Goal: Task Accomplishment & Management: Use online tool/utility

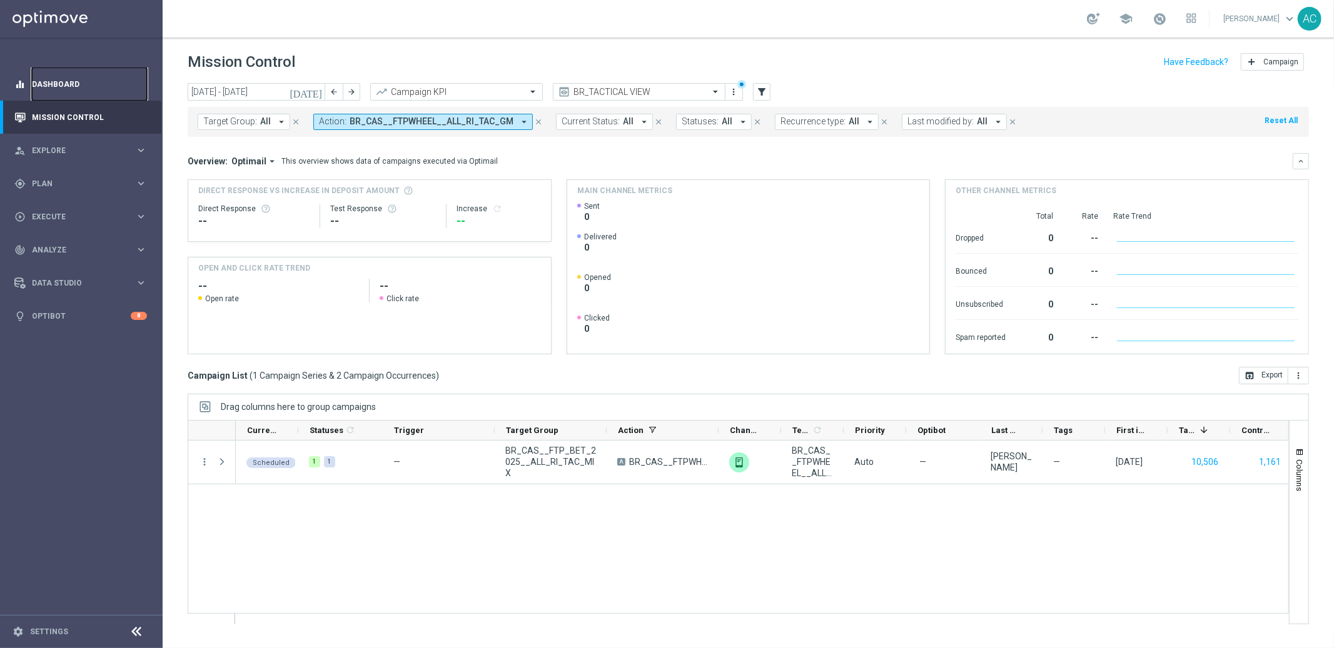
click at [56, 83] on link "Dashboard" at bounding box center [89, 84] width 115 height 33
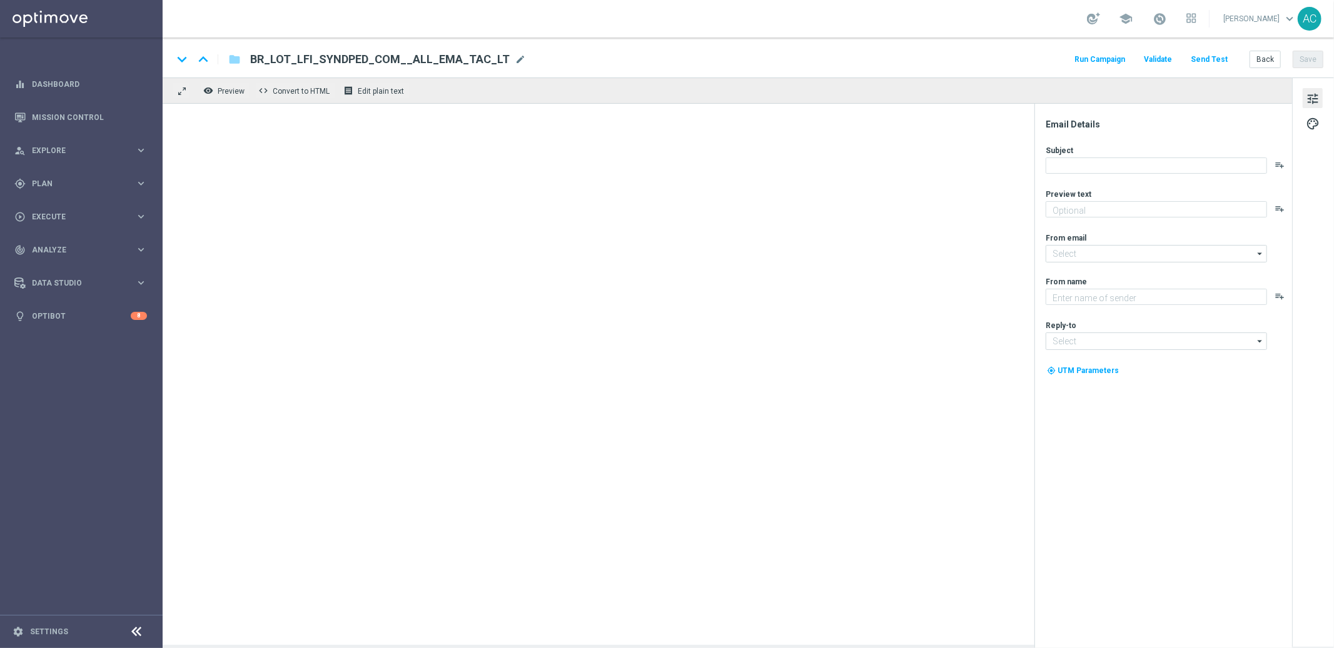
type textarea "Aposte com 50% OFF e jogue 4 desdobramentos de 18 números"
type textarea "Lottoland.com.br"
type input "mail@crm.lottoland.com.br"
type input "contato@lottoland.com.br"
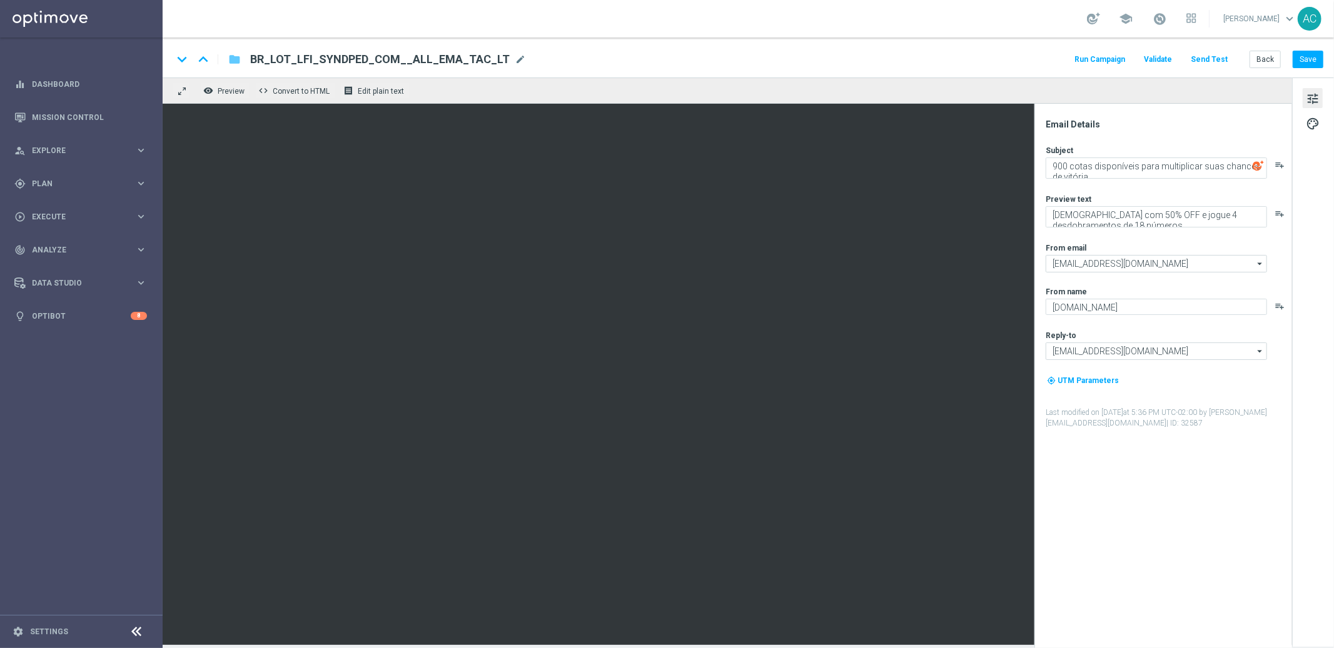
click at [228, 57] on icon "folder" at bounding box center [234, 59] width 13 height 15
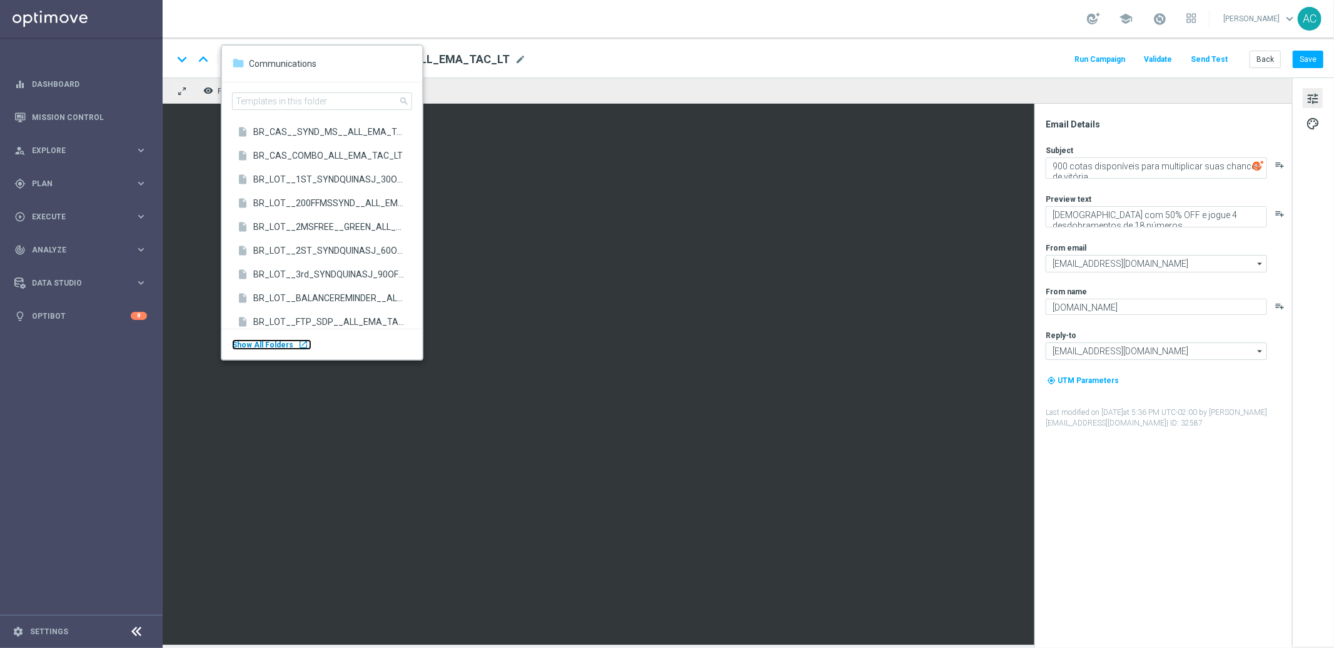
click at [75, 298] on body "equalizer Dashboard Mission Control" at bounding box center [667, 324] width 1334 height 648
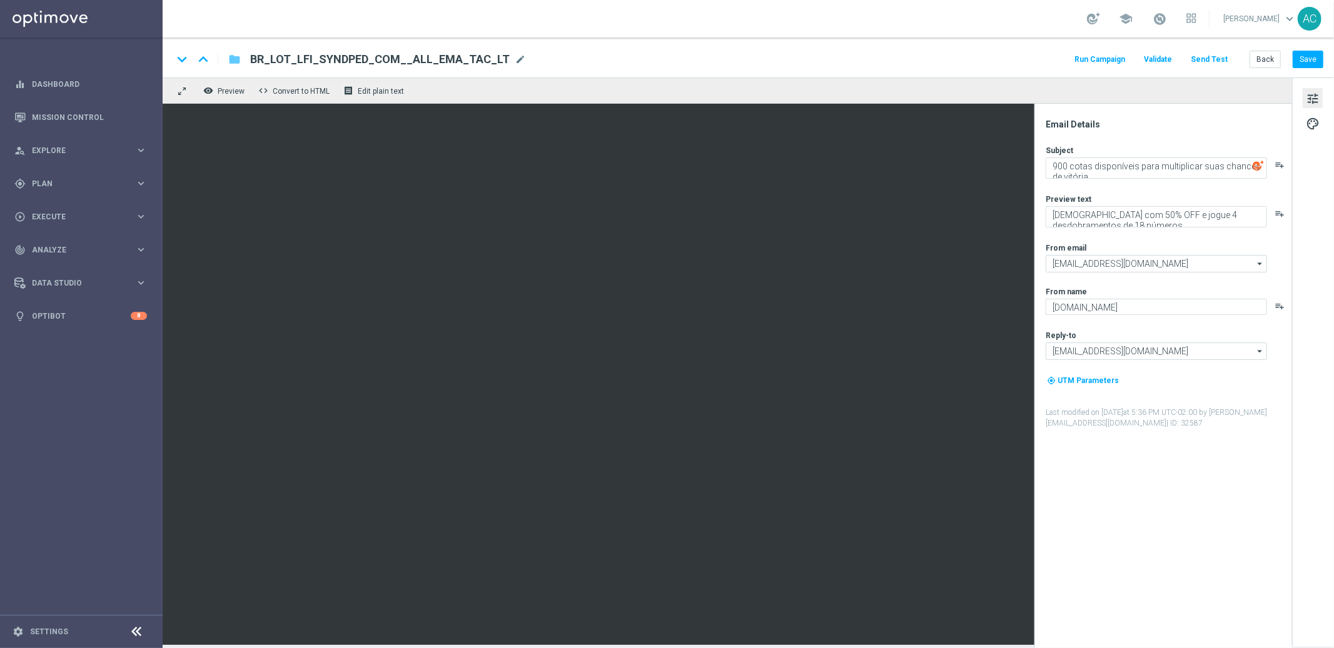
click at [236, 57] on icon "folder" at bounding box center [234, 59] width 13 height 15
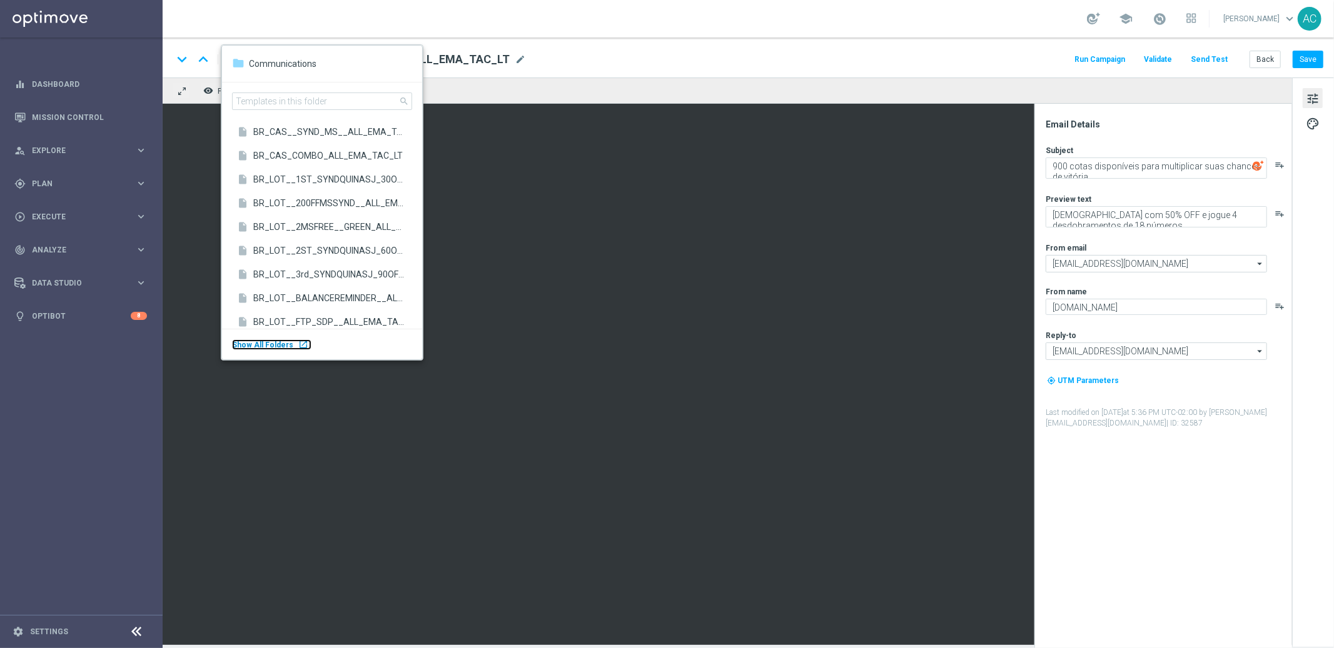
click at [283, 346] on span "Show All Folders" at bounding box center [262, 345] width 61 height 9
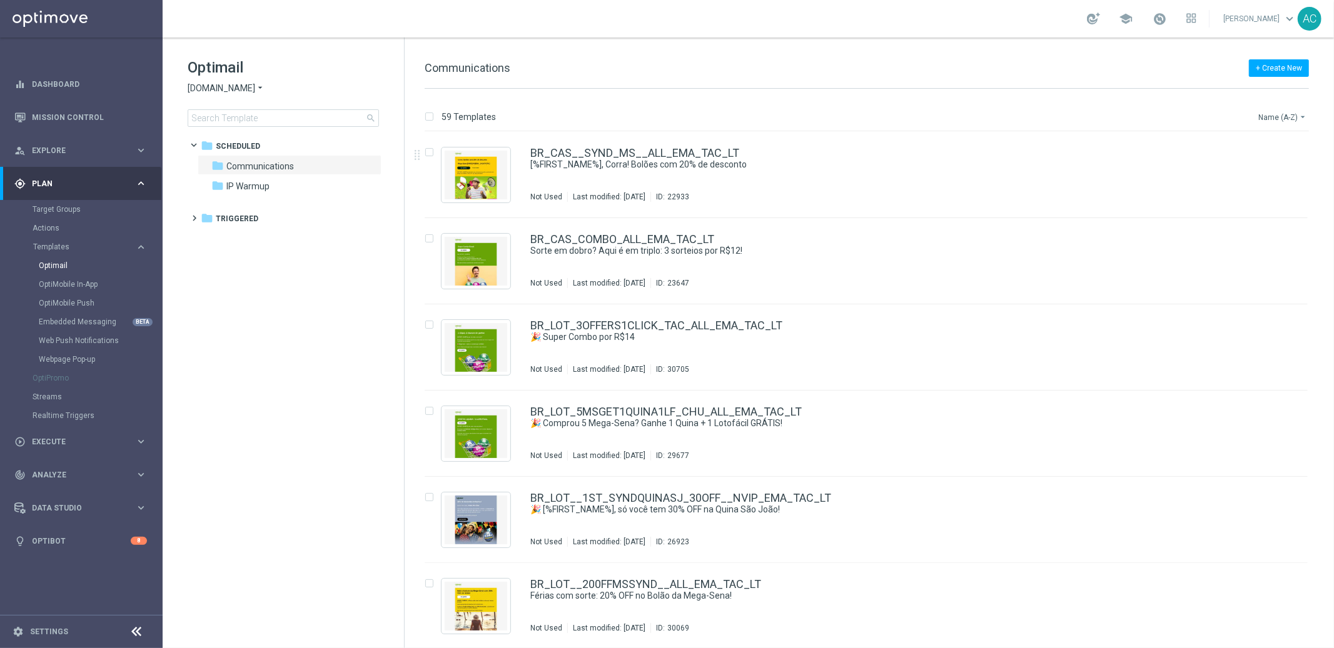
click at [1281, 119] on button "Name (A-Z) arrow_drop_down" at bounding box center [1283, 116] width 52 height 15
click at [1287, 168] on span "Date Modified (Newest)" at bounding box center [1261, 172] width 84 height 9
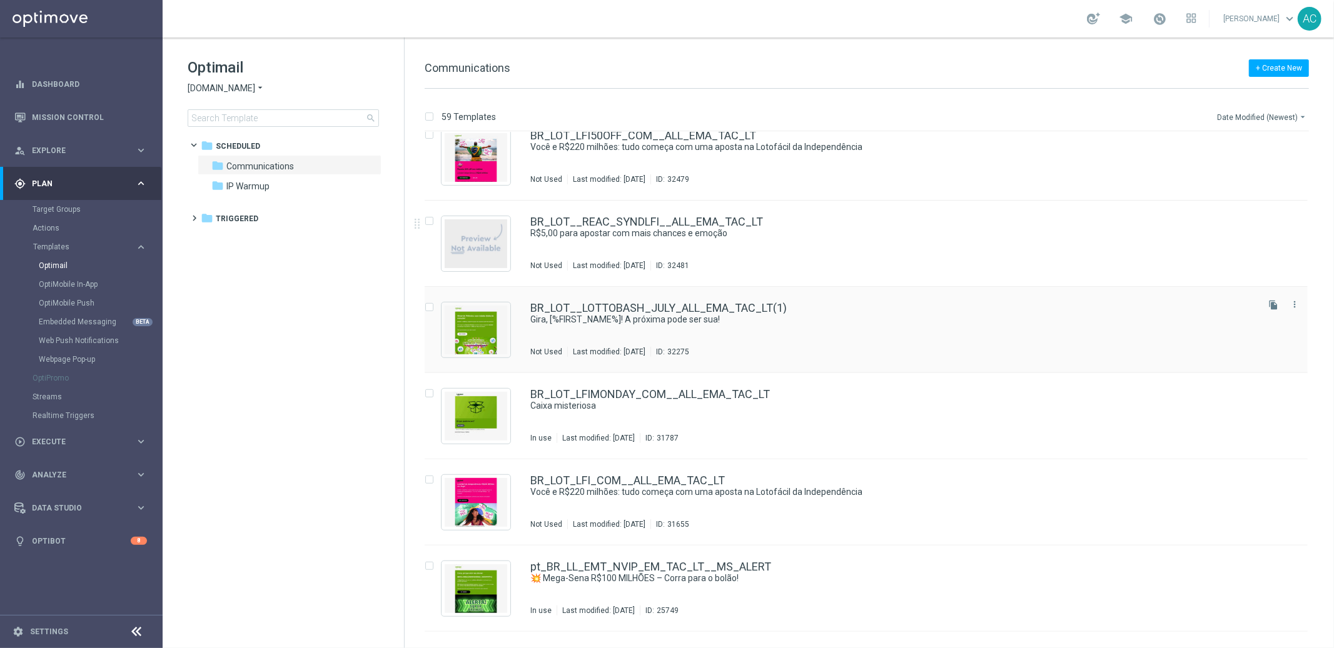
scroll to position [616, 0]
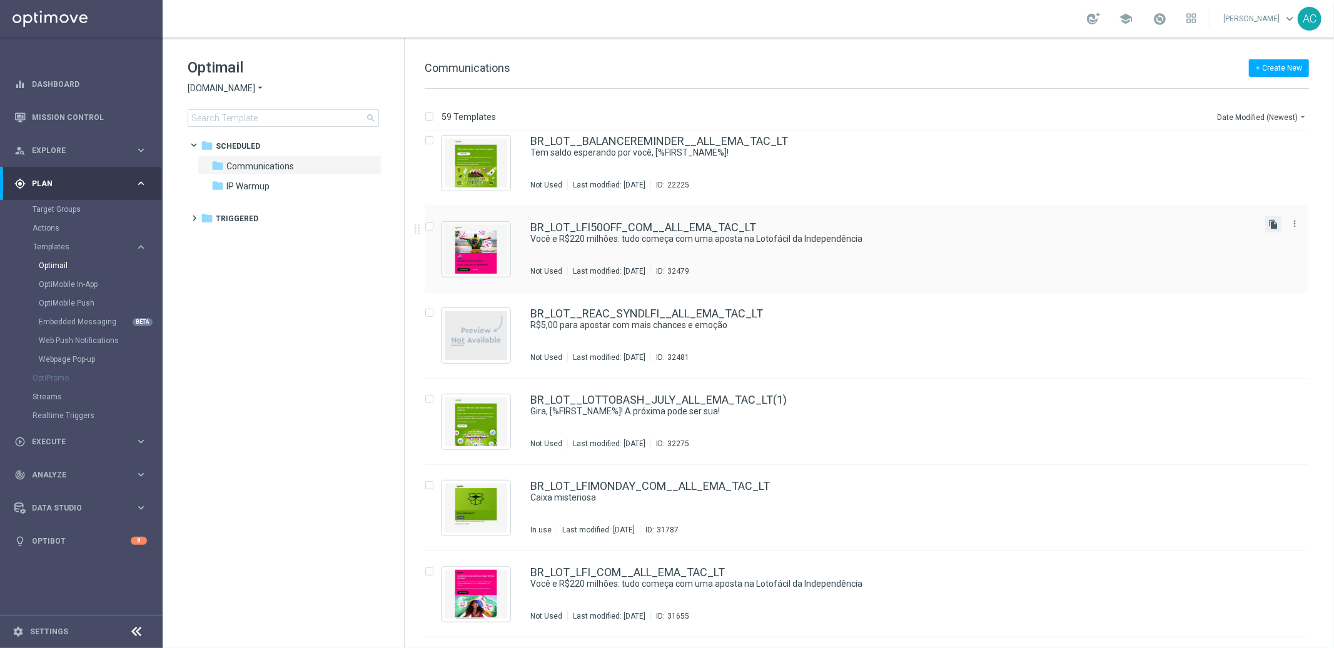
click at [1270, 224] on icon "file_copy" at bounding box center [1273, 224] width 10 height 10
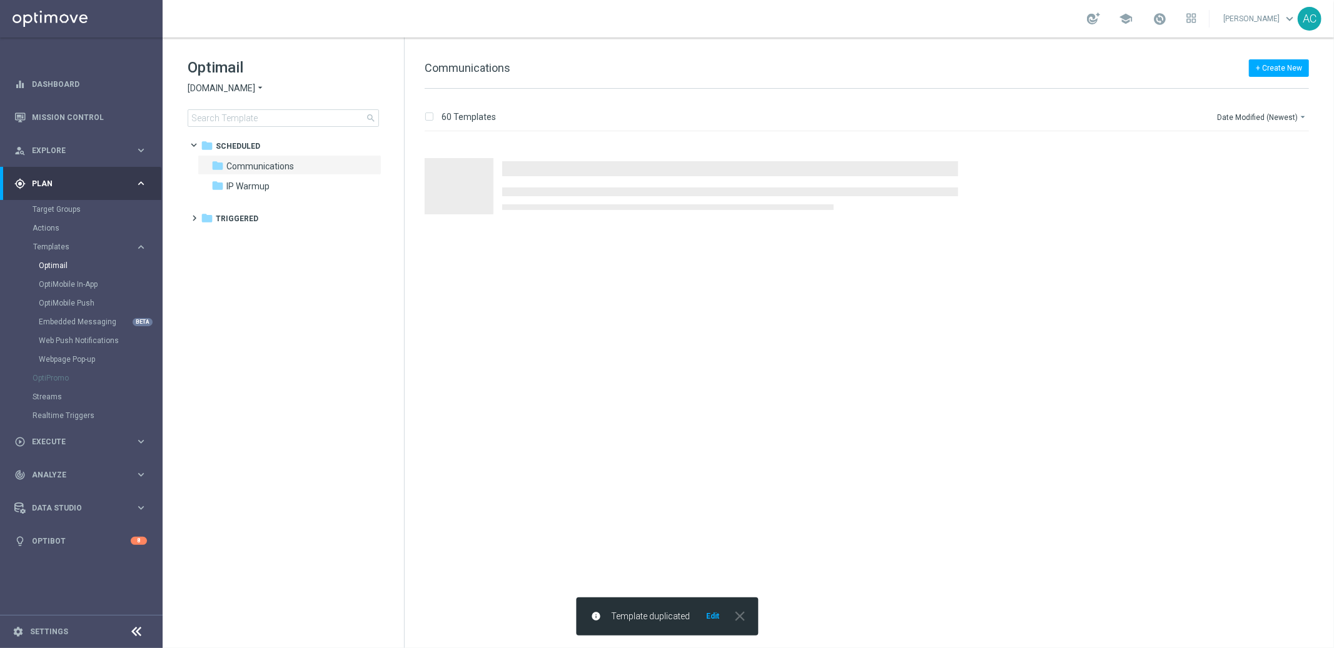
scroll to position [0, 0]
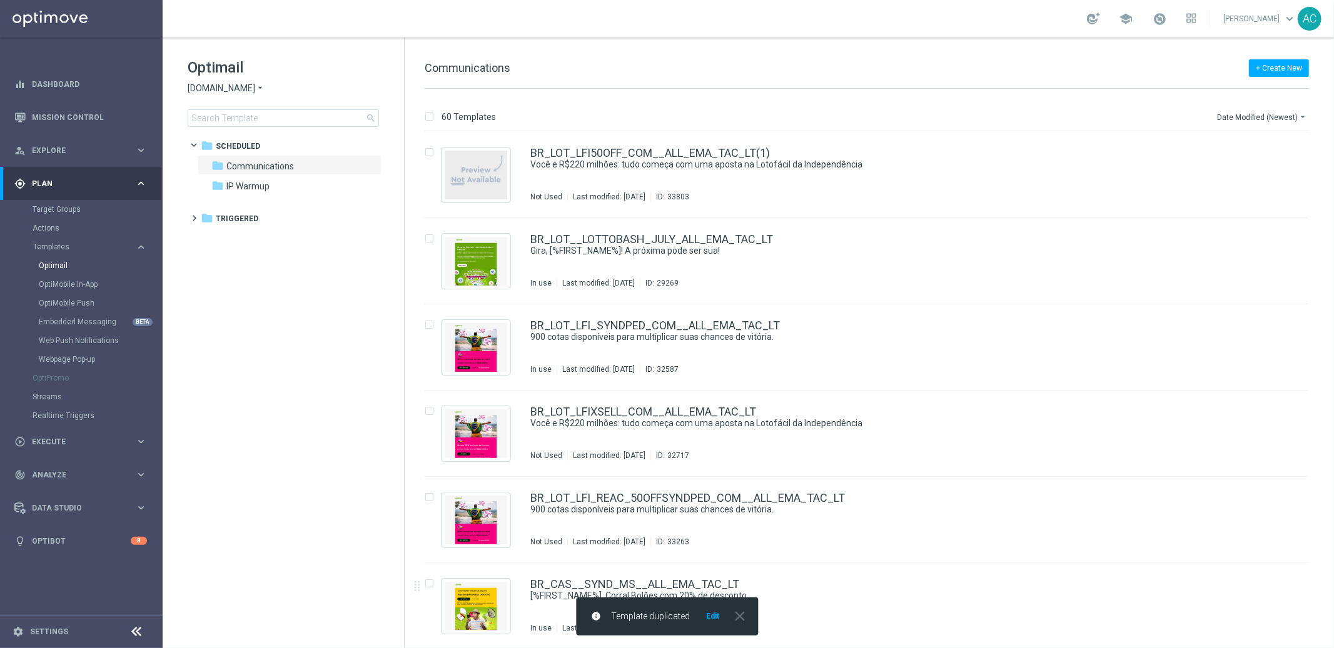
click at [713, 619] on button "Edit" at bounding box center [713, 617] width 16 height 10
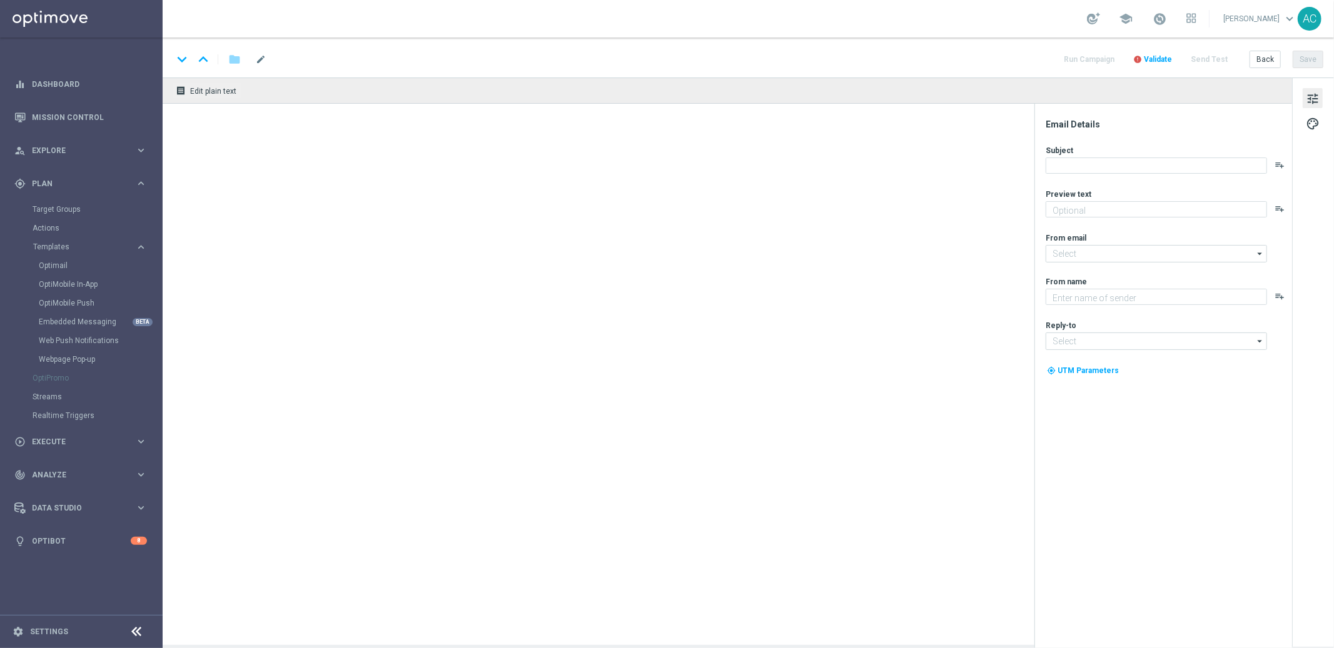
type textarea "Vai deixar R$220 milhões passarem?"
type input "mail@crm.lottoland.com.br"
type textarea "Lottoland.com.br"
type input "contato@lottoland.com.br"
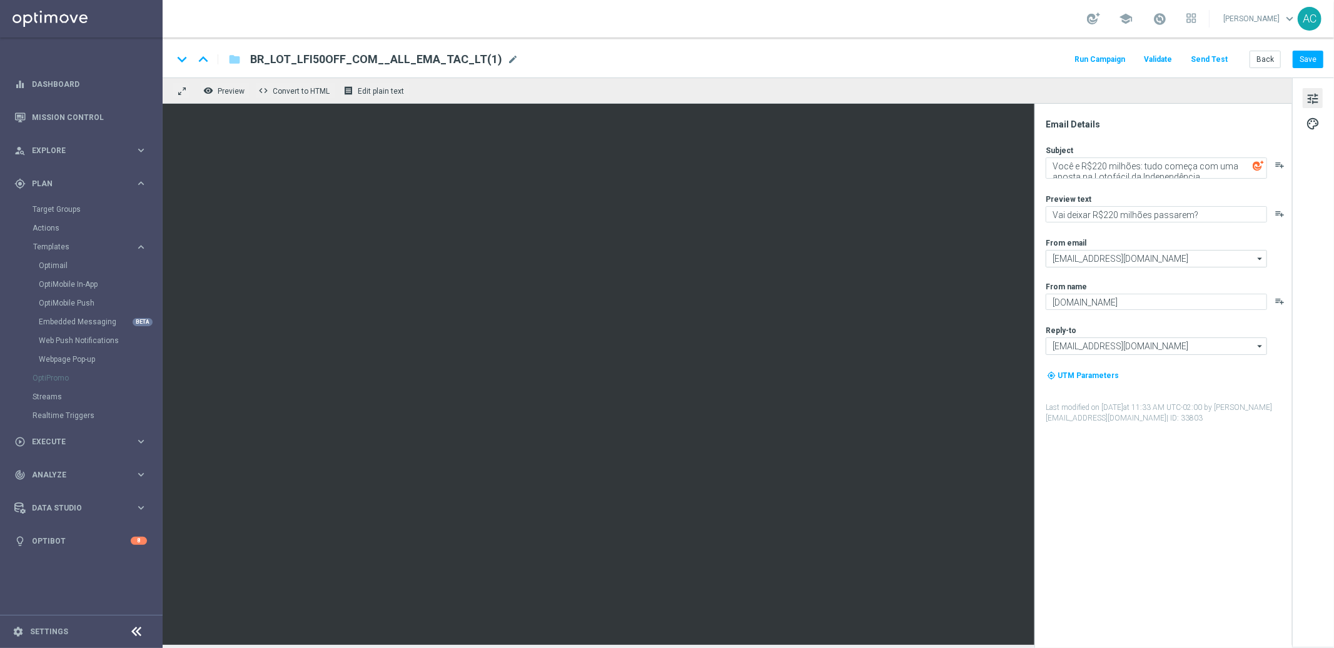
click at [448, 59] on span "BR_LOT_LFI50OFF_COM__ALL_EMA_TAC_LT(1)" at bounding box center [376, 59] width 252 height 15
click at [448, 59] on input "BR_LOT_LFI50OFF_COM__ALL_EMA_TAC_LT(1)" at bounding box center [405, 59] width 310 height 16
paste input "_INFOS_COM__ALL_EMA_TAC_LT"
type input "BR_LOT_LFI_INFOS_COM__ALL_EMA_TAC_LT"
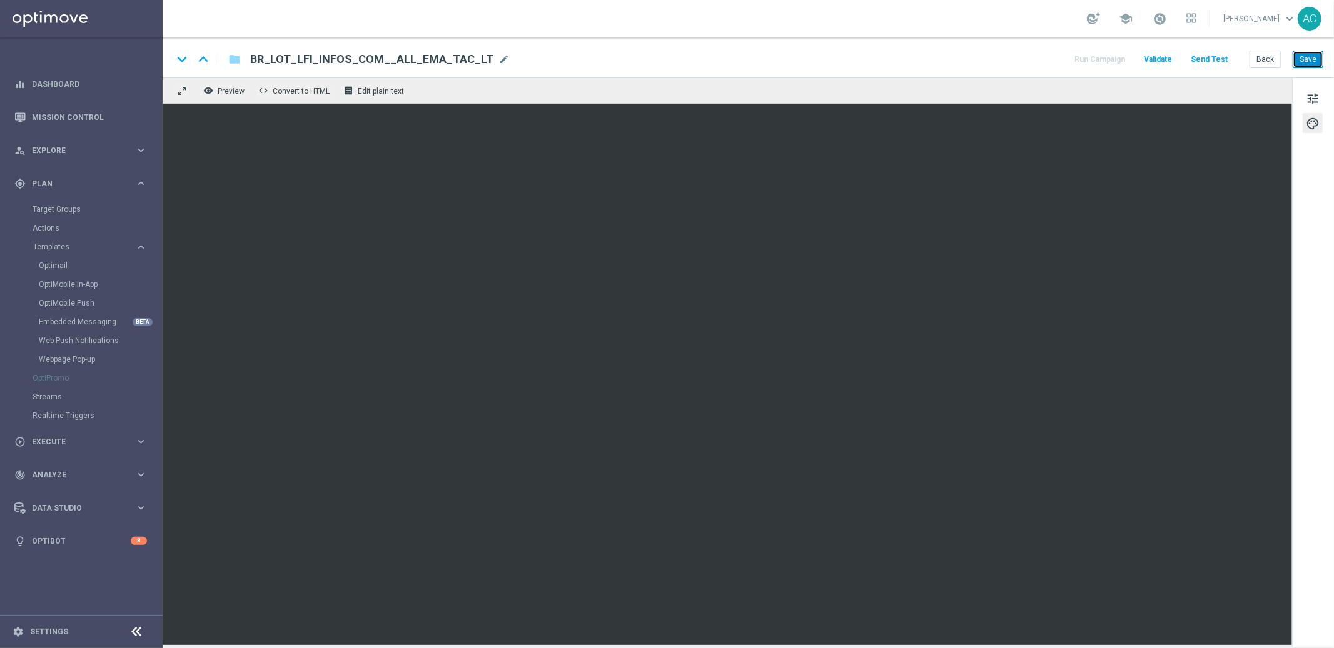
click at [1312, 58] on button "Save" at bounding box center [1307, 60] width 31 height 18
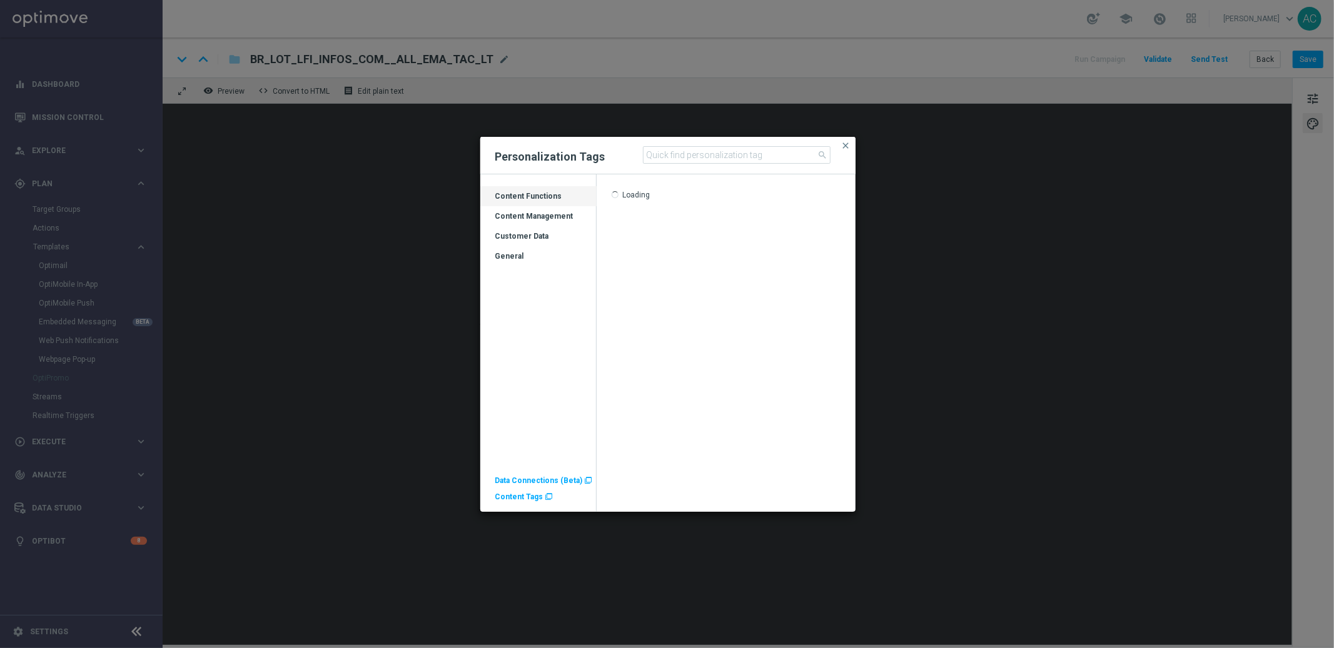
click at [1074, 227] on modal-container "Personalization Tags search close Drag here to set row groups Drag here to set …" at bounding box center [667, 324] width 1334 height 648
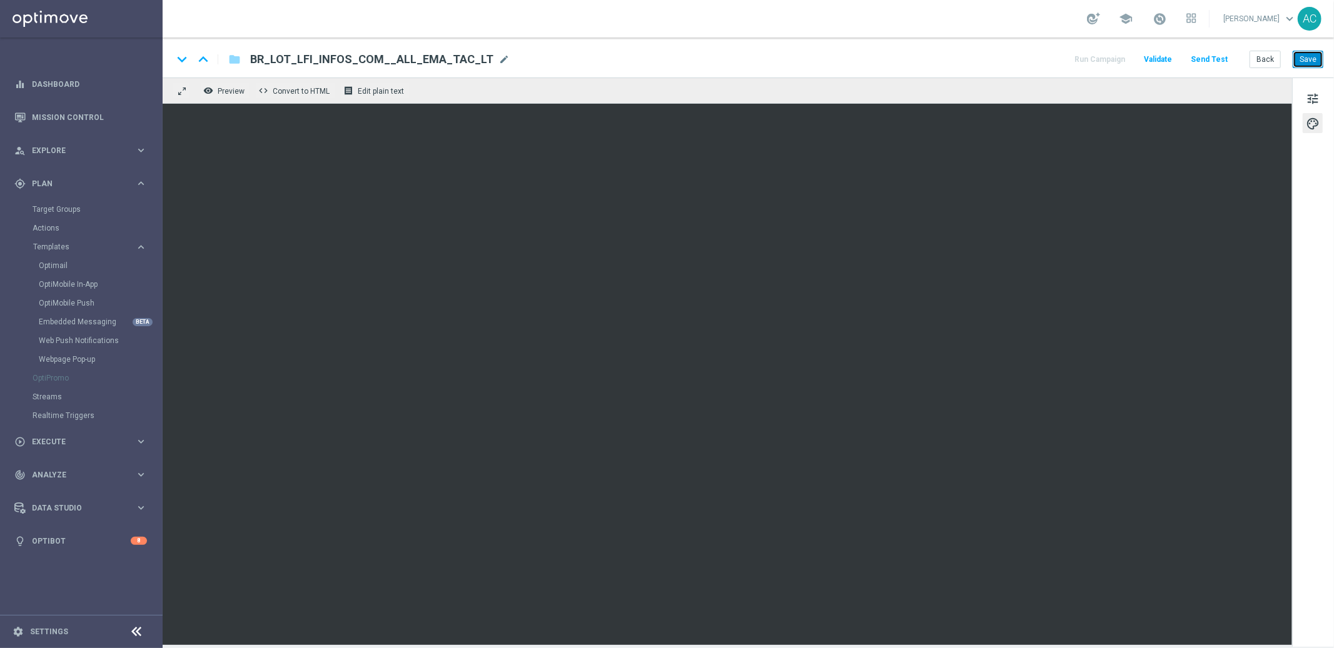
click at [1312, 60] on button "Save" at bounding box center [1307, 60] width 31 height 18
click at [1312, 65] on button "Save" at bounding box center [1307, 60] width 31 height 18
click at [1316, 56] on button "Save" at bounding box center [1307, 60] width 31 height 18
click at [1318, 63] on button "Save" at bounding box center [1307, 60] width 31 height 18
click at [1309, 94] on span "tune" at bounding box center [1313, 99] width 14 height 16
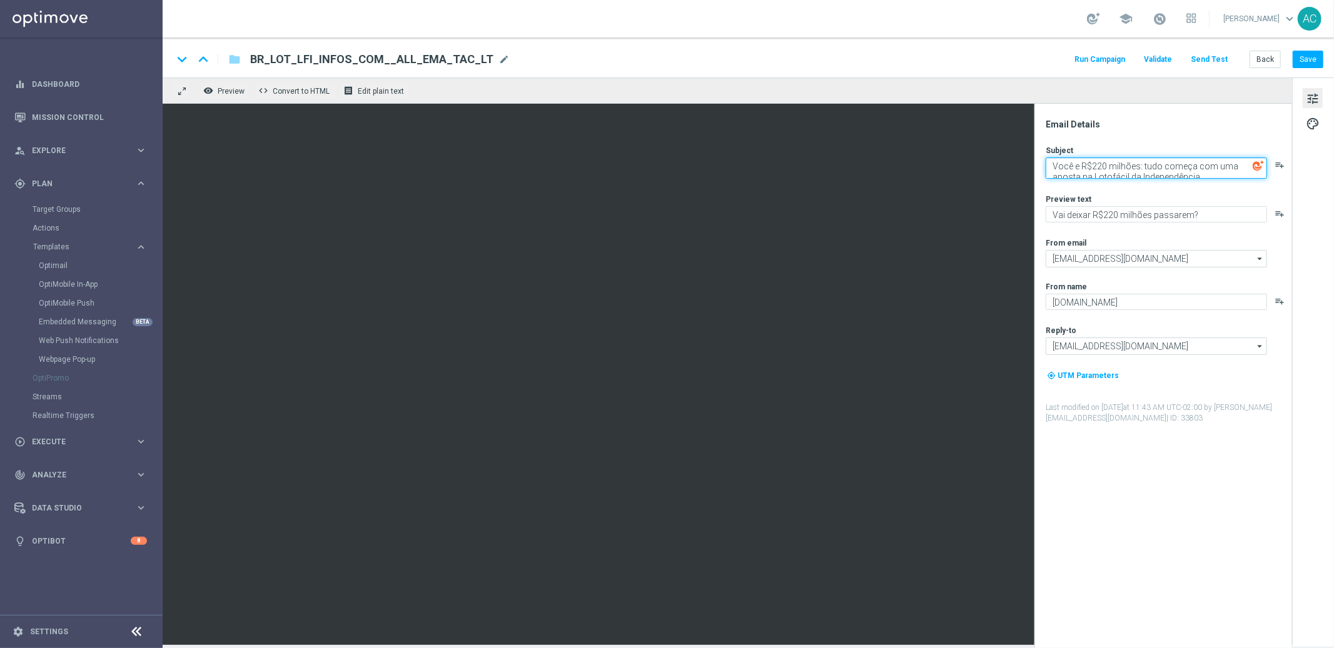
click at [1181, 173] on textarea "Você e R$220 milhões: tudo começa com uma aposta na Lotofácil da Independência" at bounding box center [1155, 168] width 221 height 21
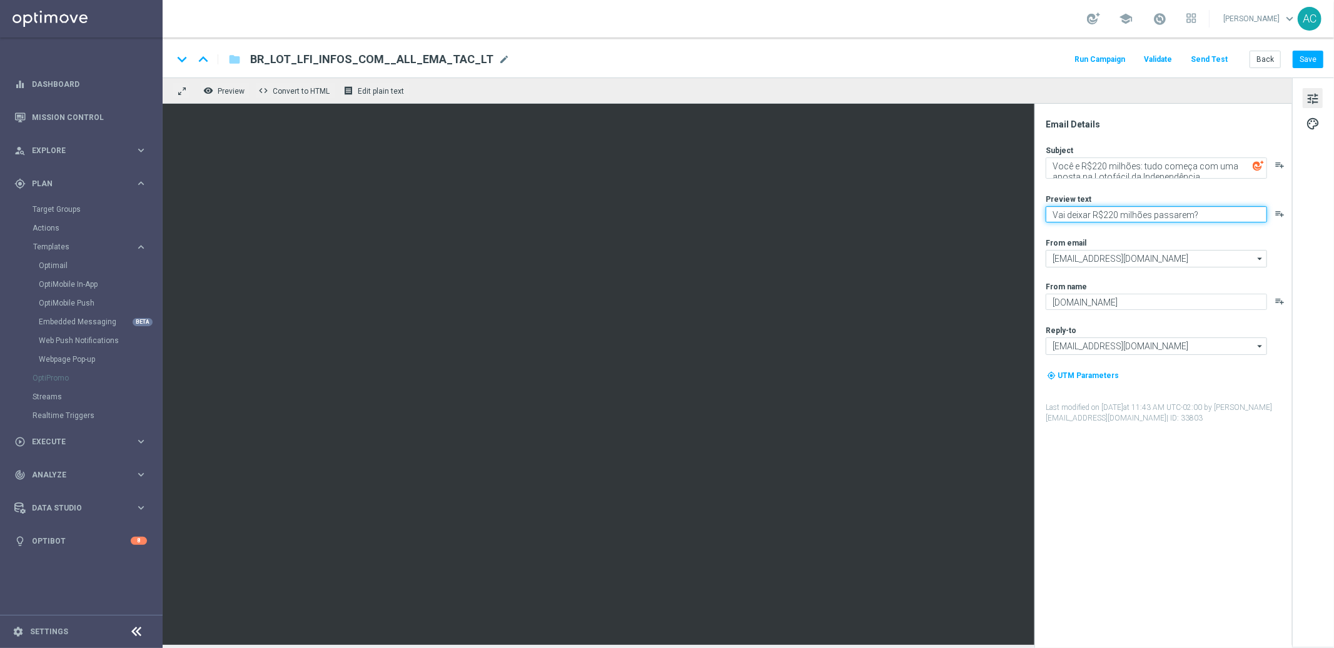
click at [1134, 214] on textarea "Vai deixar R$220 milhões passarem?" at bounding box center [1155, 214] width 221 height 16
paste textarea "Garanta sua cota no bolão da Independência antes que acabe!"
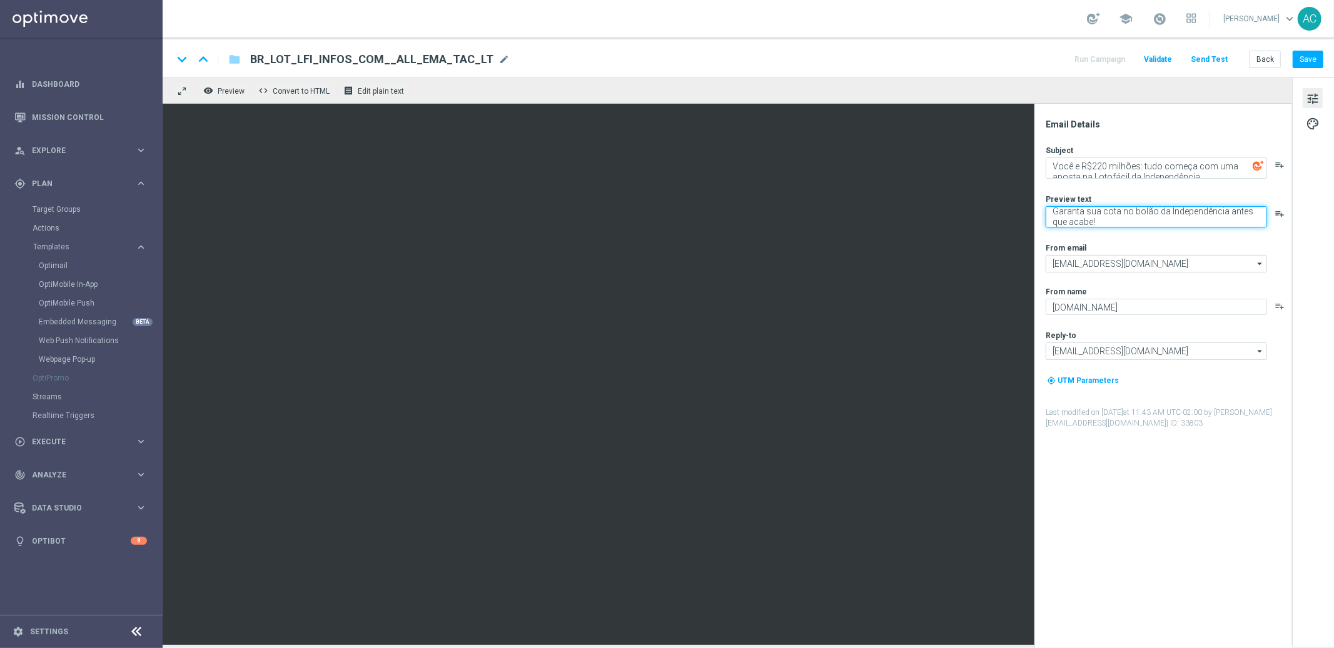
type textarea "Garanta sua cota no bolão da Independência antes que acabe!"
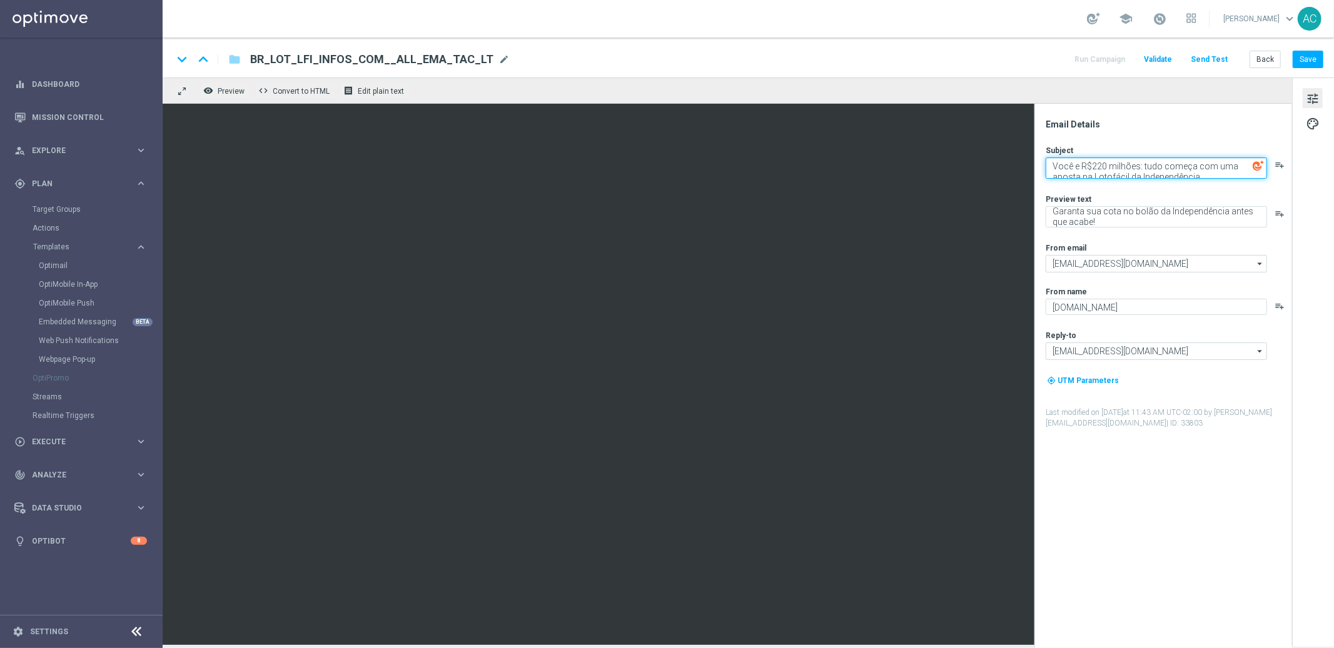
click at [1090, 172] on textarea "Você e R$220 milhões: tudo começa com uma aposta na Lotofácil da Independência" at bounding box center [1155, 168] width 221 height 21
paste textarea "A sorte está lançada: venha para o bolão da Independência!"
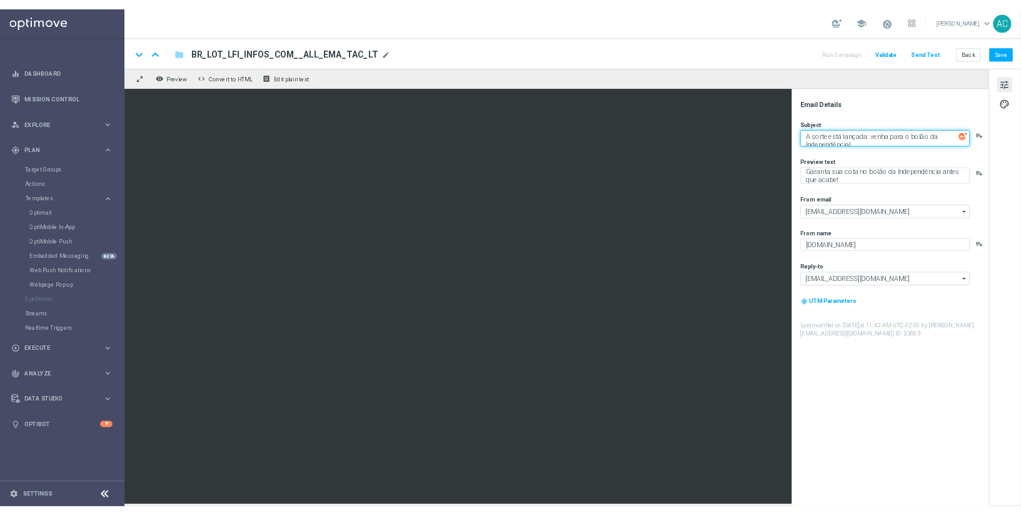
scroll to position [4, 0]
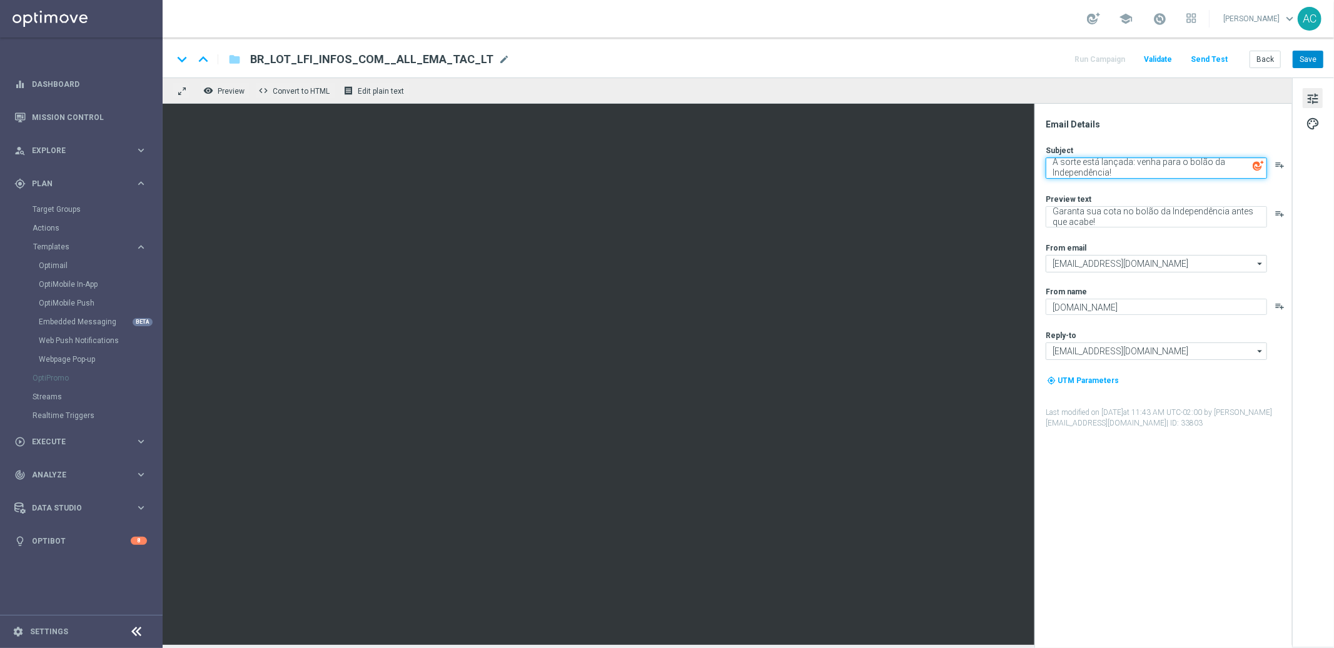
type textarea "A sorte está lançada: venha para o bolão da Independência!"
click at [1305, 59] on button "Save" at bounding box center [1307, 60] width 31 height 18
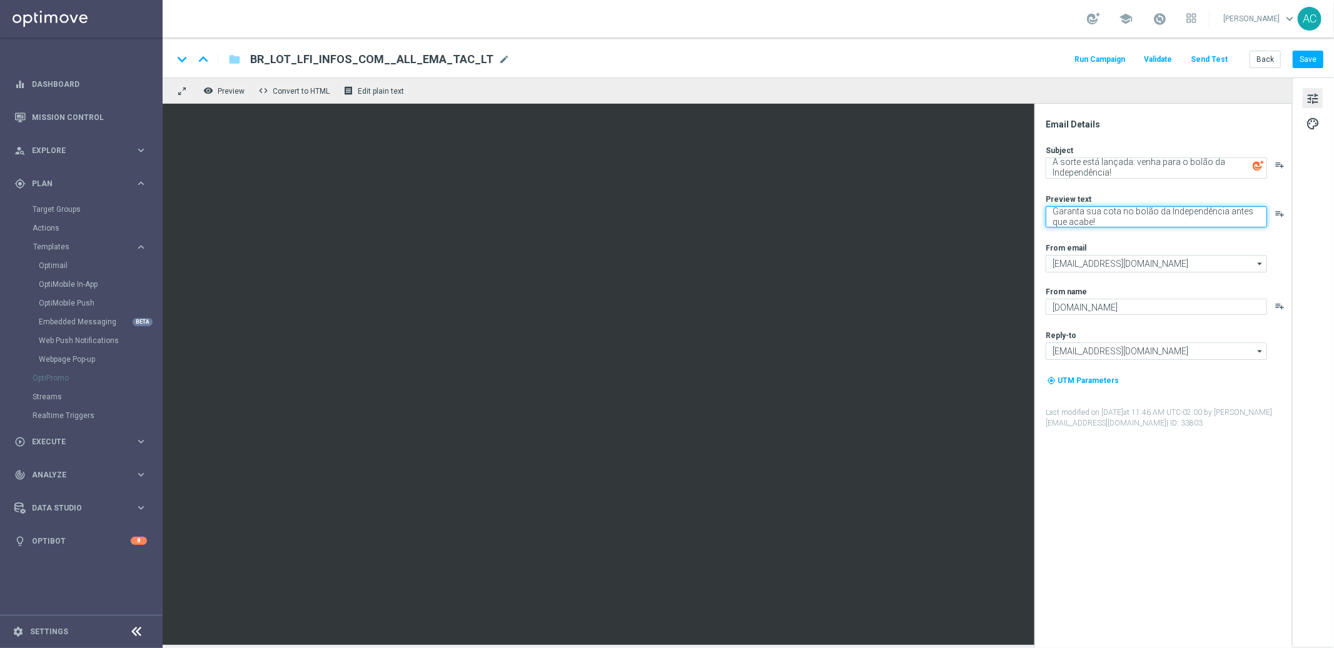
click at [1142, 212] on textarea "Garanta sua cota no bolão da Independência antes que acabe!" at bounding box center [1155, 216] width 221 height 21
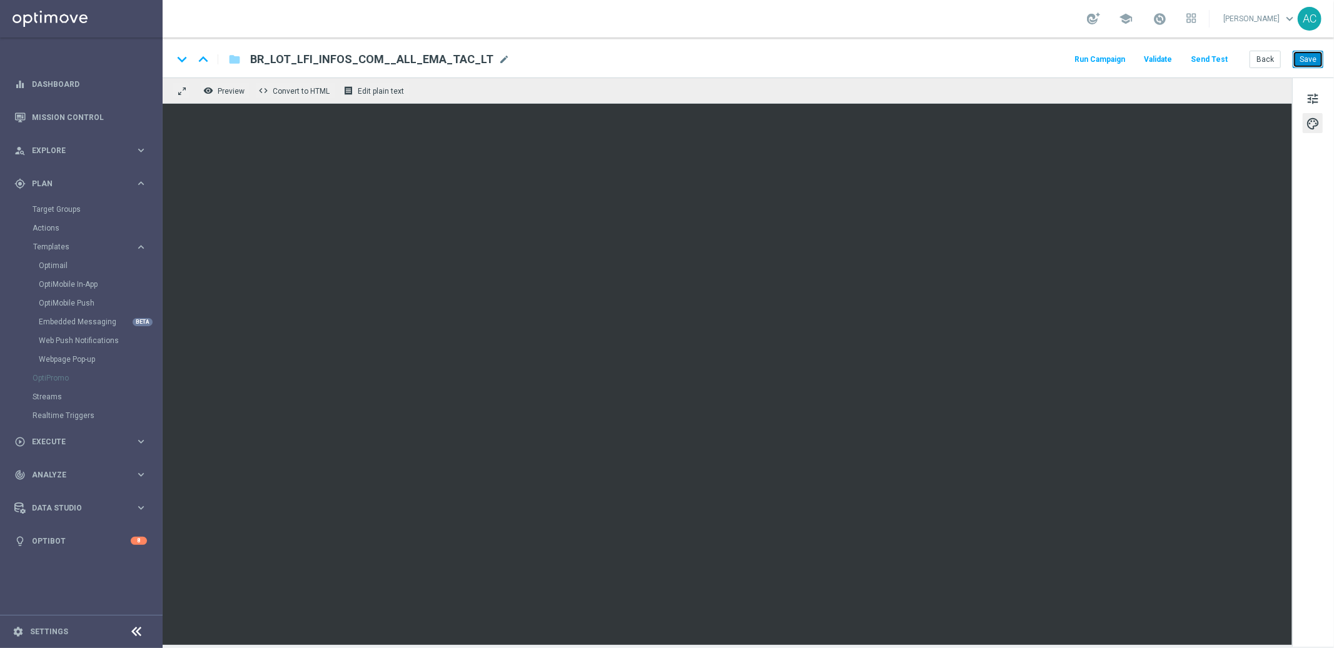
click at [1300, 64] on button "Save" at bounding box center [1307, 60] width 31 height 18
click at [1216, 60] on button "Send Test" at bounding box center [1209, 59] width 41 height 17
click at [1220, 58] on button "Send Test" at bounding box center [1209, 59] width 41 height 17
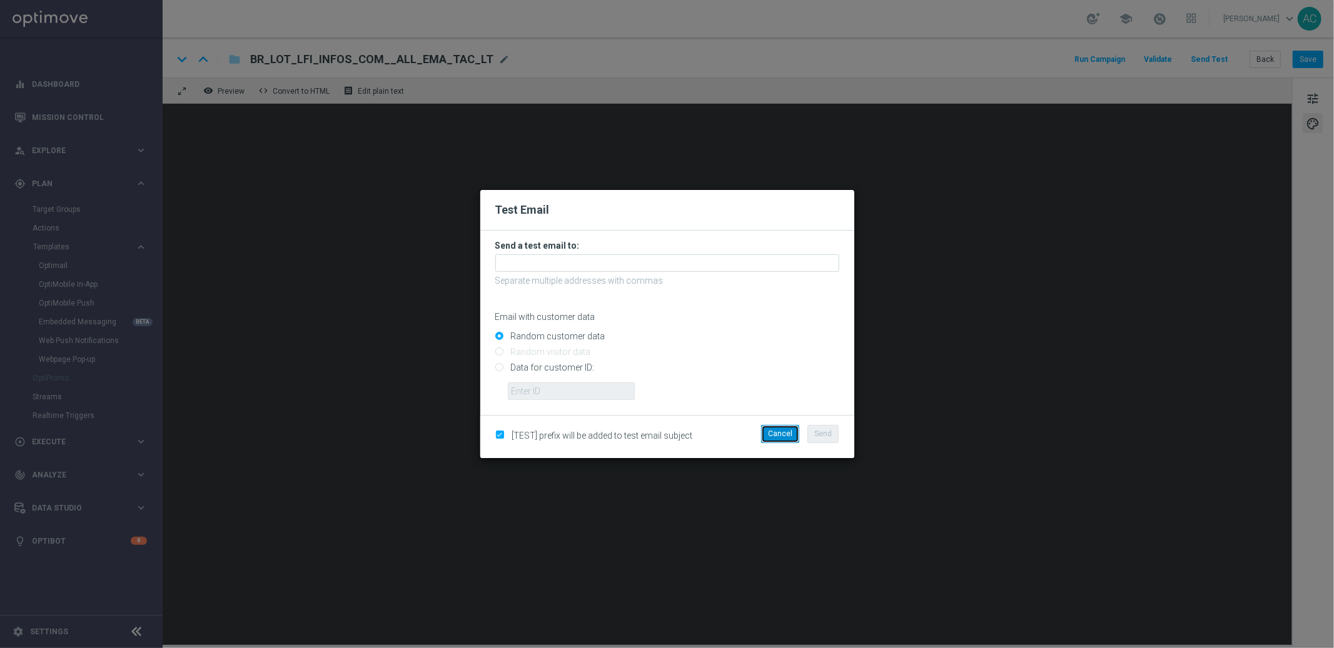
click at [783, 430] on button "Cancel" at bounding box center [780, 434] width 38 height 18
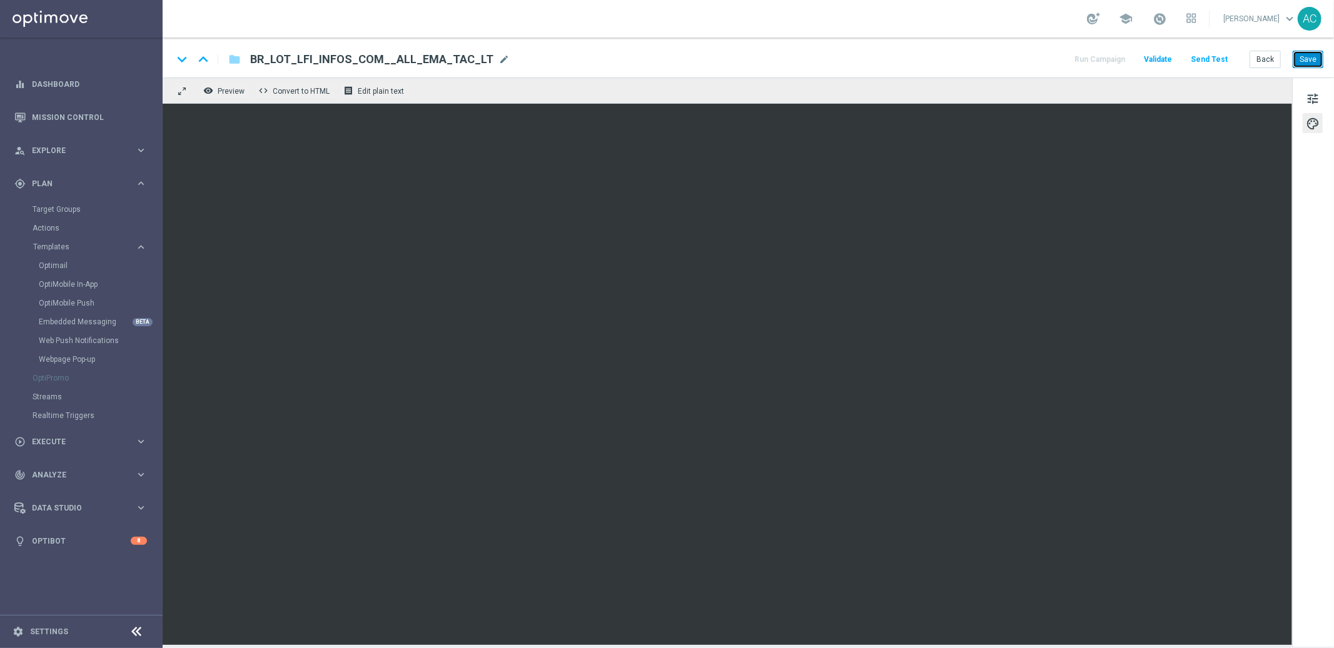
click at [1306, 57] on button "Save" at bounding box center [1307, 60] width 31 height 18
click at [1221, 57] on button "Send Test" at bounding box center [1209, 59] width 41 height 17
click at [1206, 59] on button "Send Test" at bounding box center [1209, 59] width 41 height 17
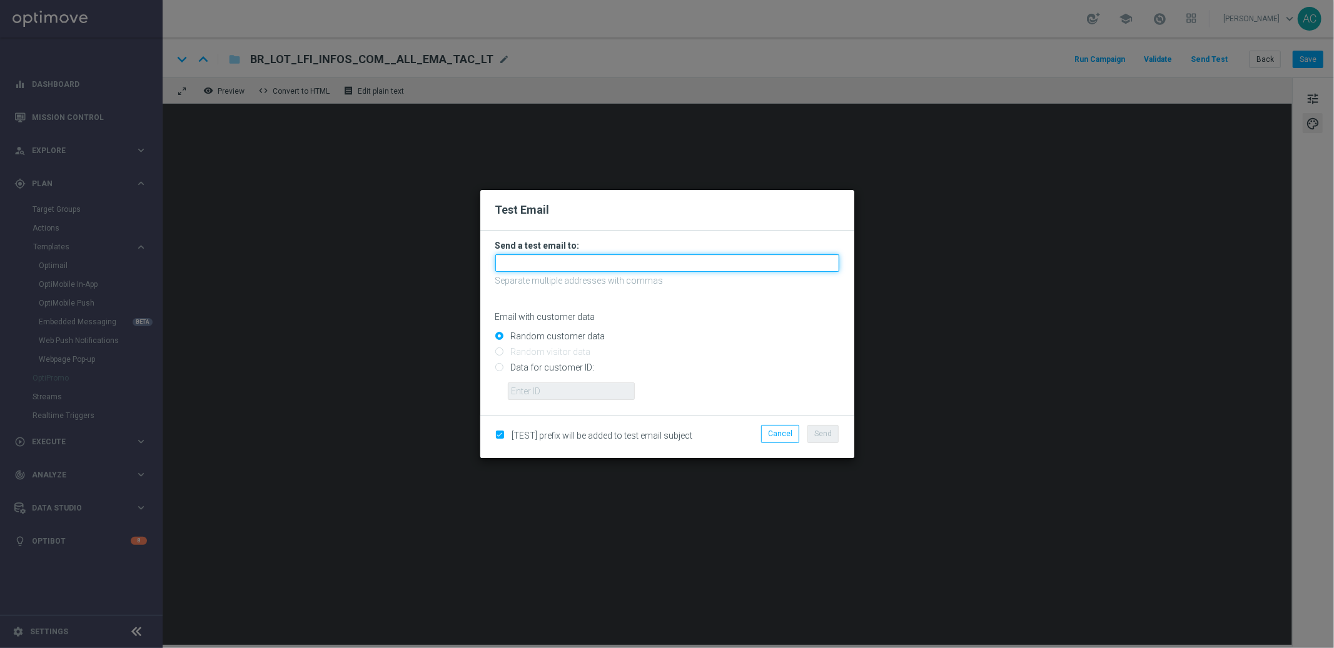
click at [625, 270] on input "text" at bounding box center [667, 263] width 344 height 18
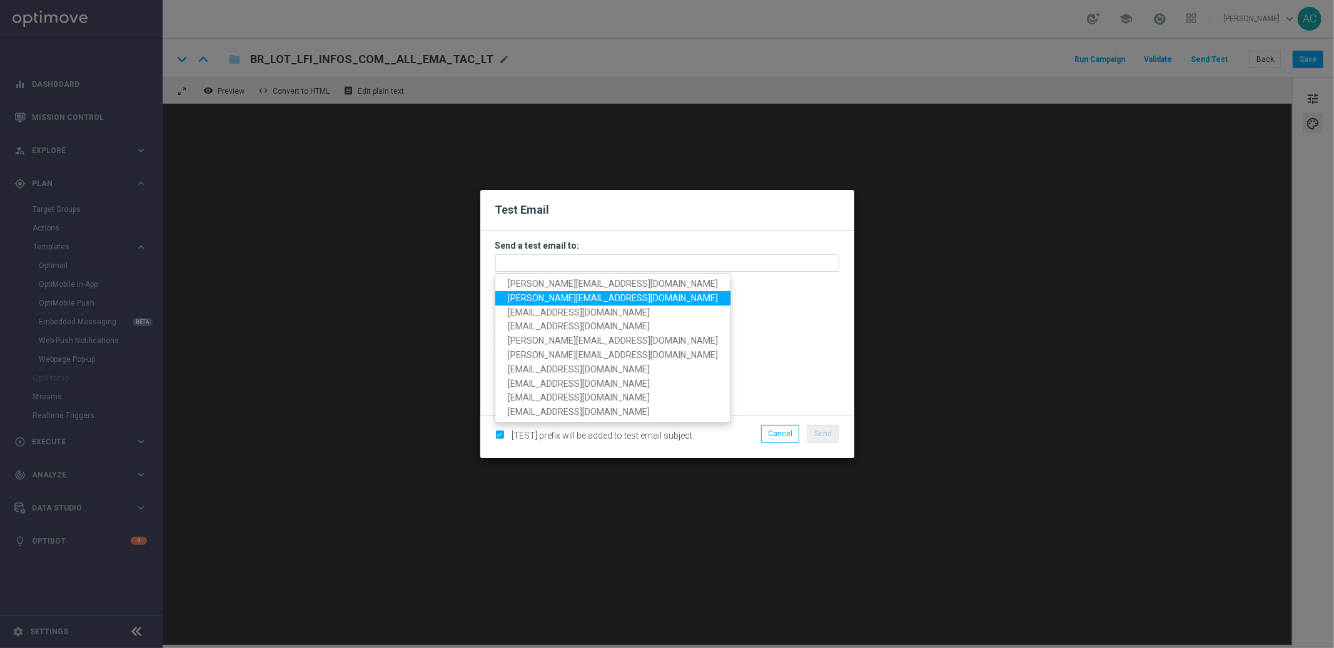
click at [600, 293] on span "adriano.costa@lottoland.com" at bounding box center [613, 298] width 210 height 10
type input "adriano.costa@lottoland.com"
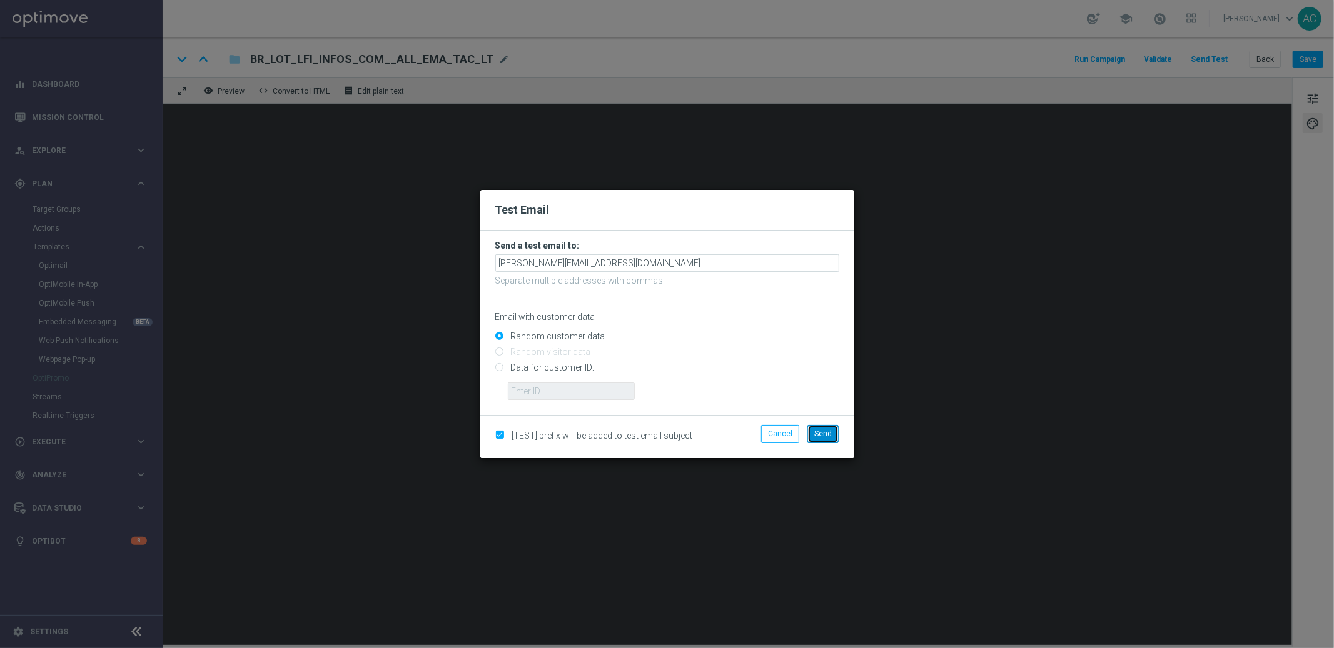
click at [821, 431] on span "Send" at bounding box center [823, 434] width 18 height 9
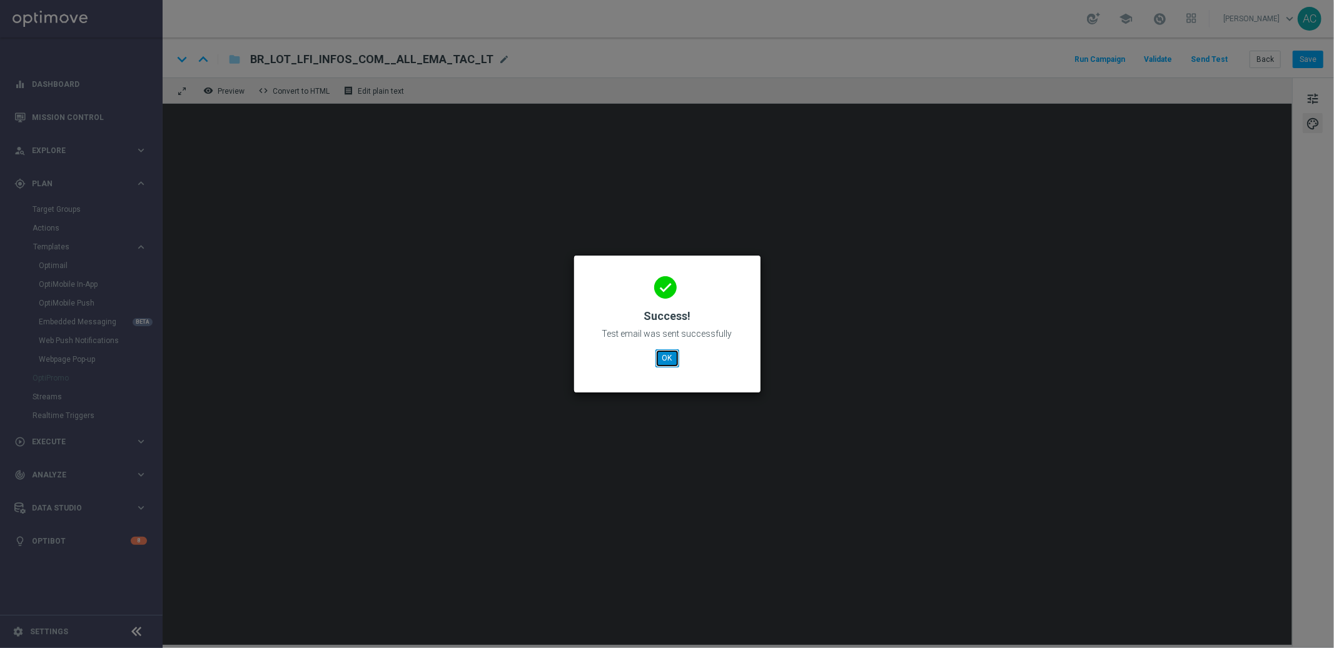
click at [677, 352] on button "OK" at bounding box center [667, 359] width 24 height 18
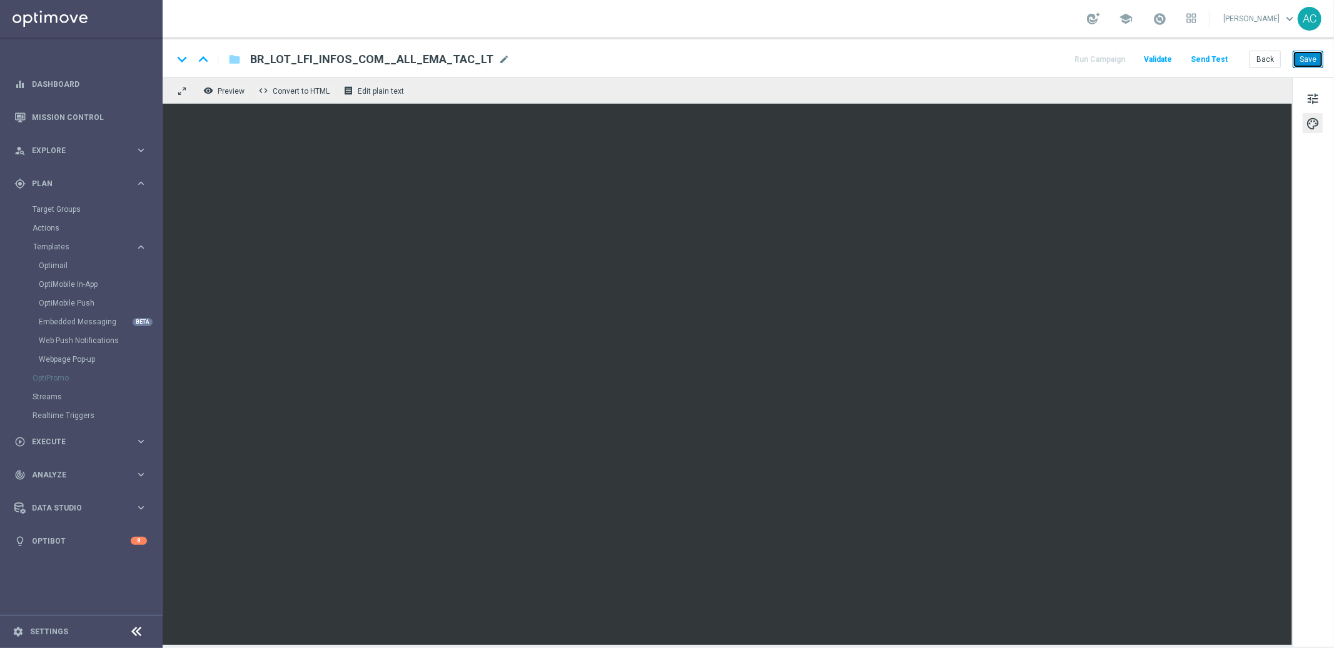
click at [1306, 64] on button "Save" at bounding box center [1307, 60] width 31 height 18
click at [1300, 58] on button "Save" at bounding box center [1307, 60] width 31 height 18
click at [1307, 60] on button "Save" at bounding box center [1307, 60] width 31 height 18
click at [1307, 57] on button "Save" at bounding box center [1307, 60] width 31 height 18
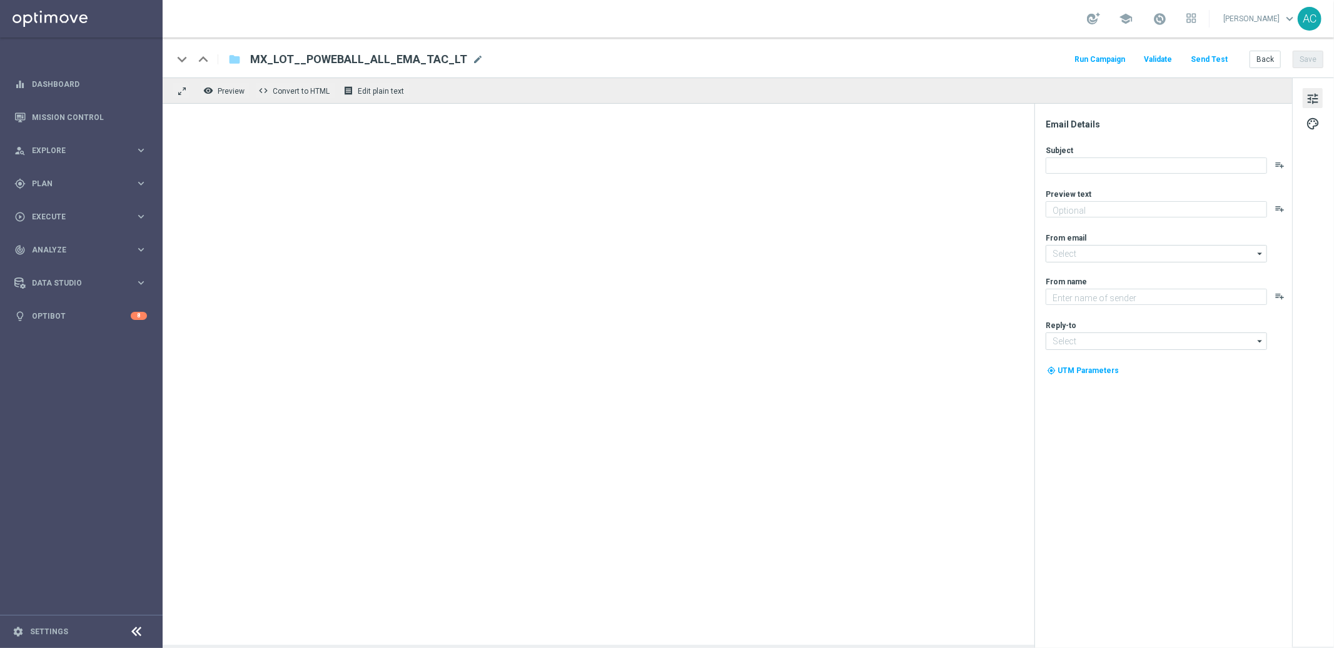
type textarea "Sueña a lo grande con el PowerBall"
type textarea "Lottoland"
type input "[EMAIL_ADDRESS][DOMAIN_NAME]"
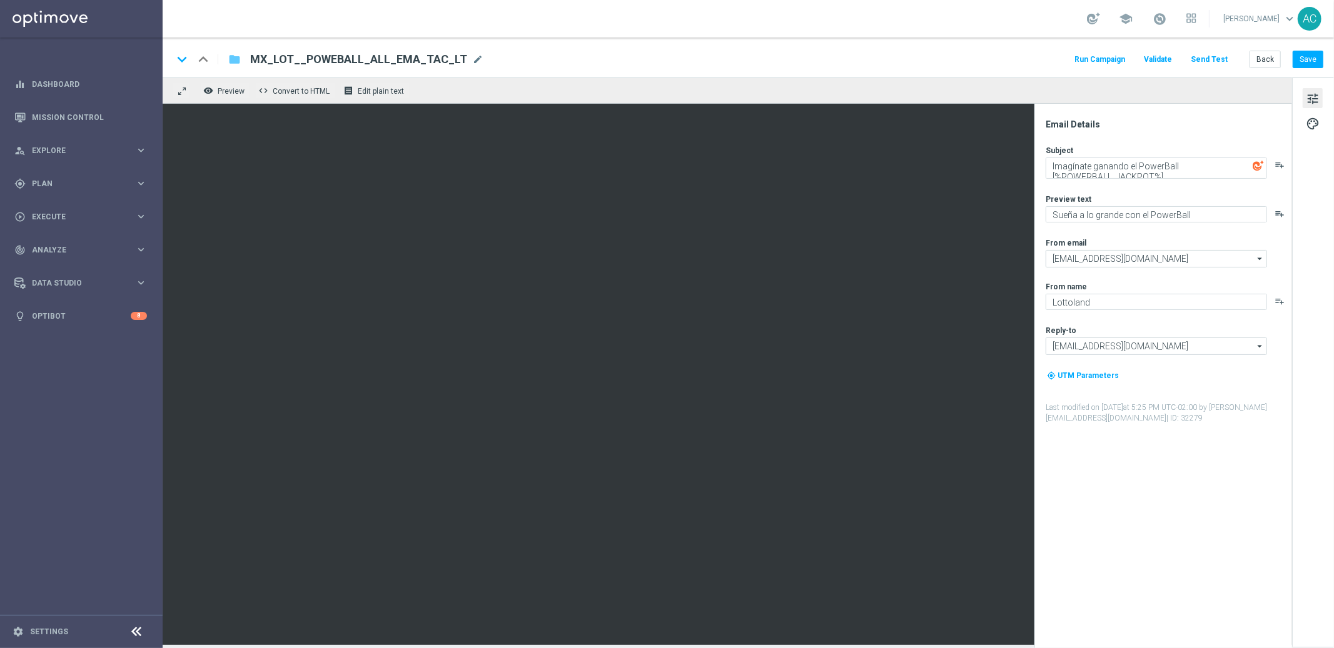
click at [231, 56] on icon "folder" at bounding box center [234, 59] width 13 height 15
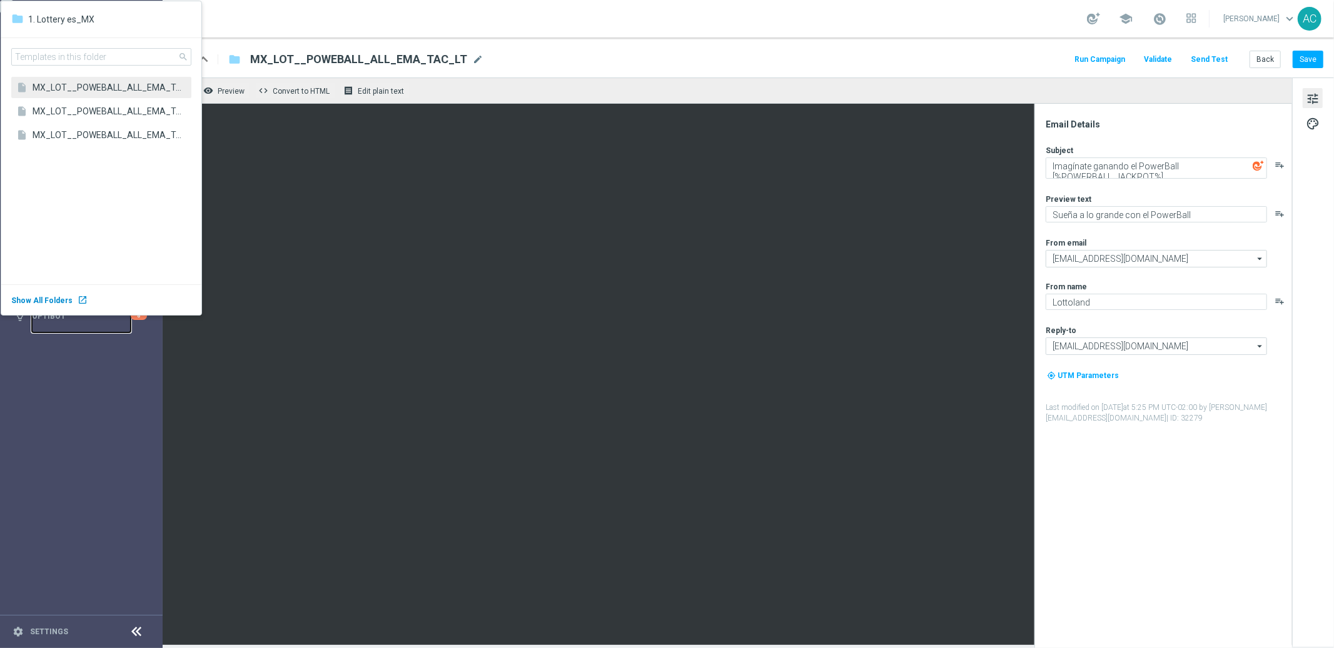
click at [64, 300] on link "Optibot" at bounding box center [81, 316] width 99 height 33
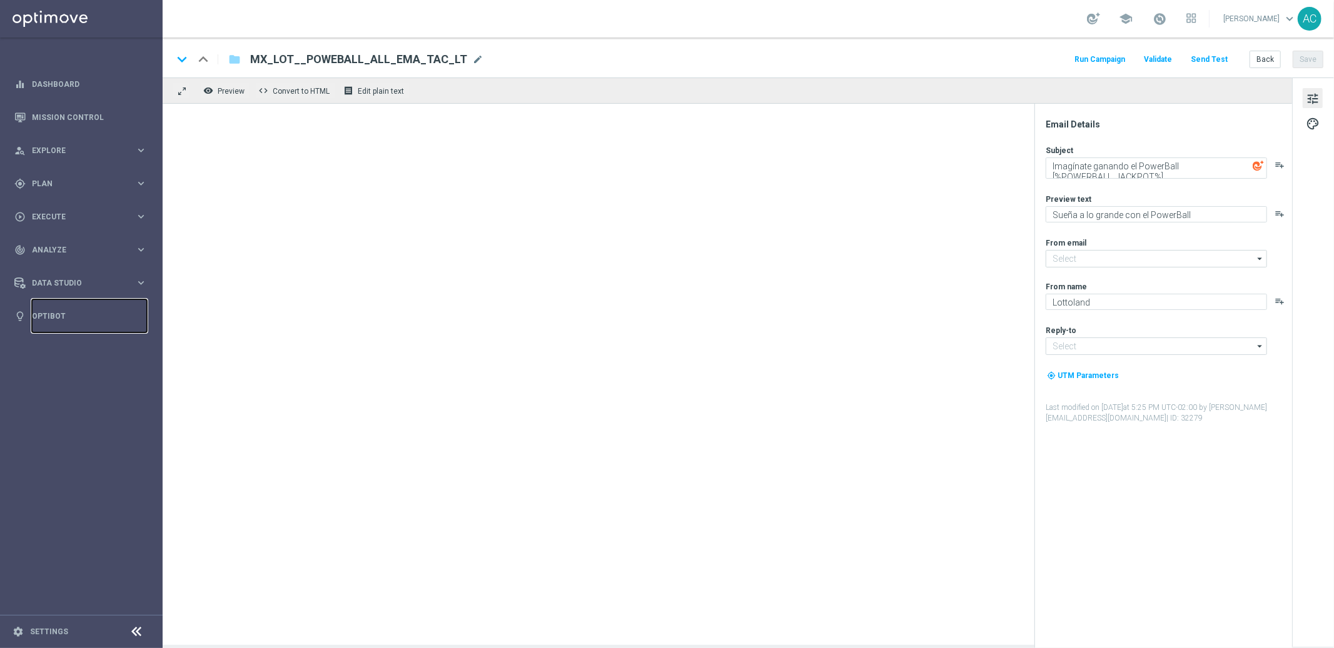
type input "[EMAIL_ADDRESS][DOMAIN_NAME]"
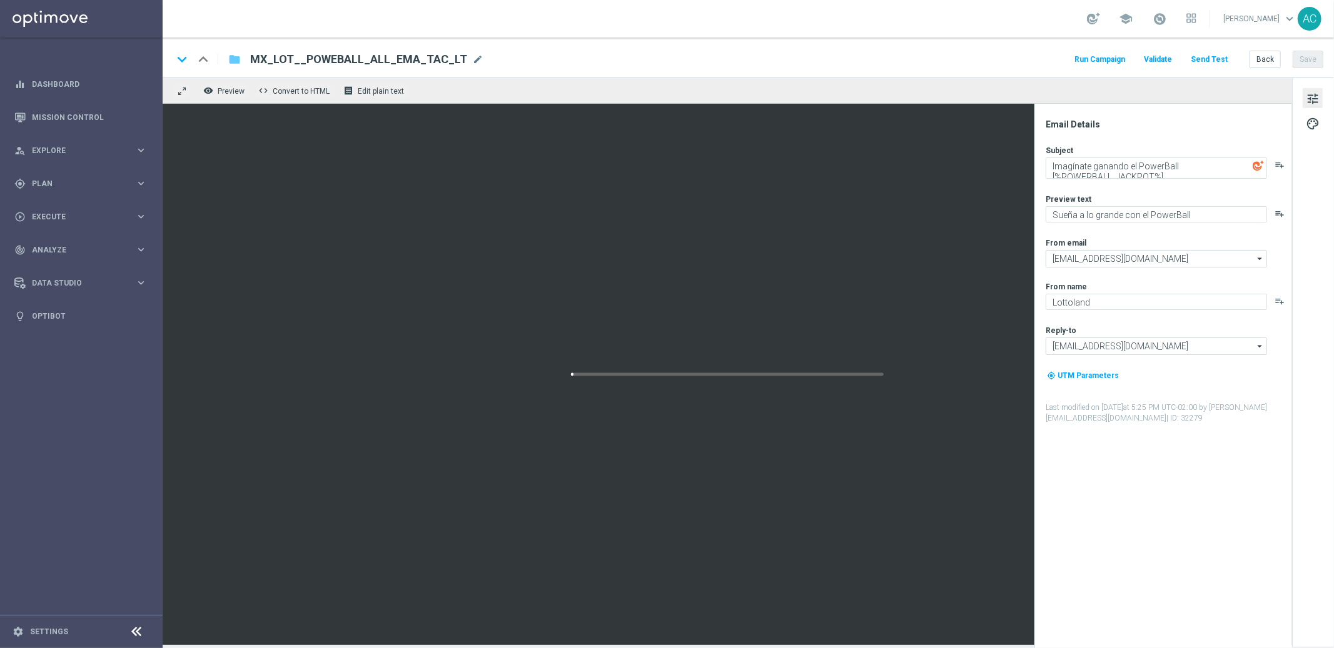
click at [234, 61] on icon "folder" at bounding box center [234, 59] width 13 height 15
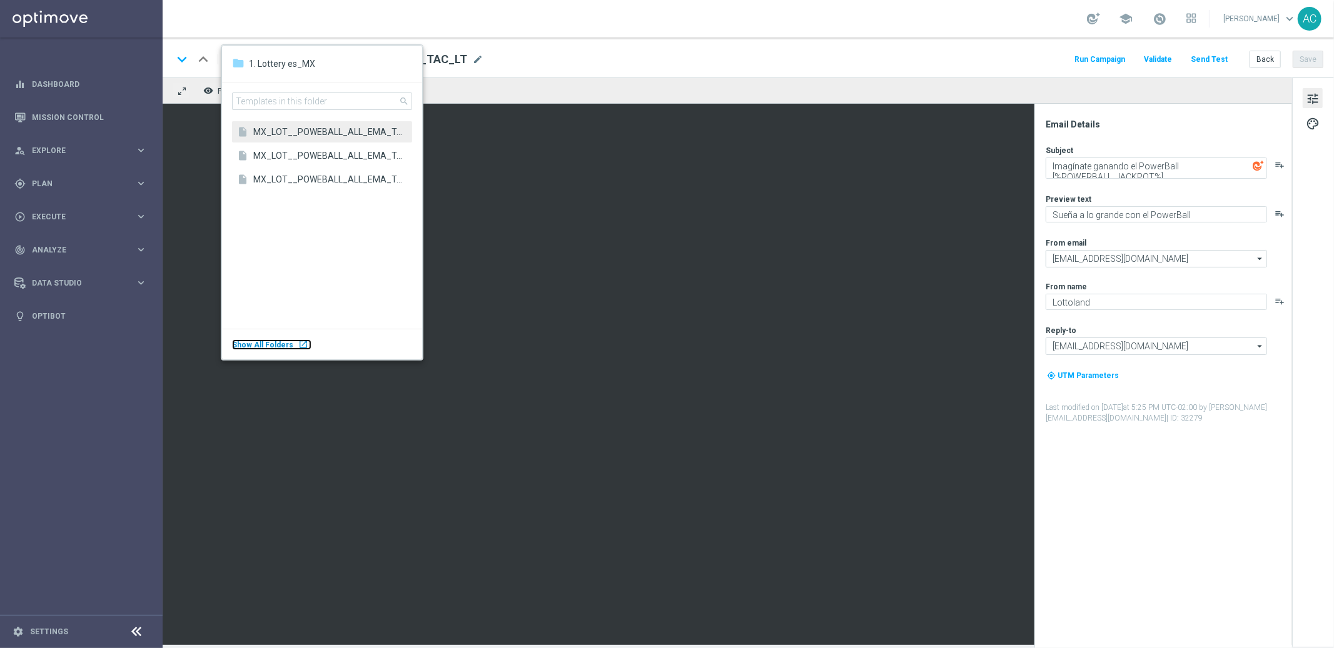
click at [285, 343] on span "Show All Folders" at bounding box center [262, 345] width 61 height 9
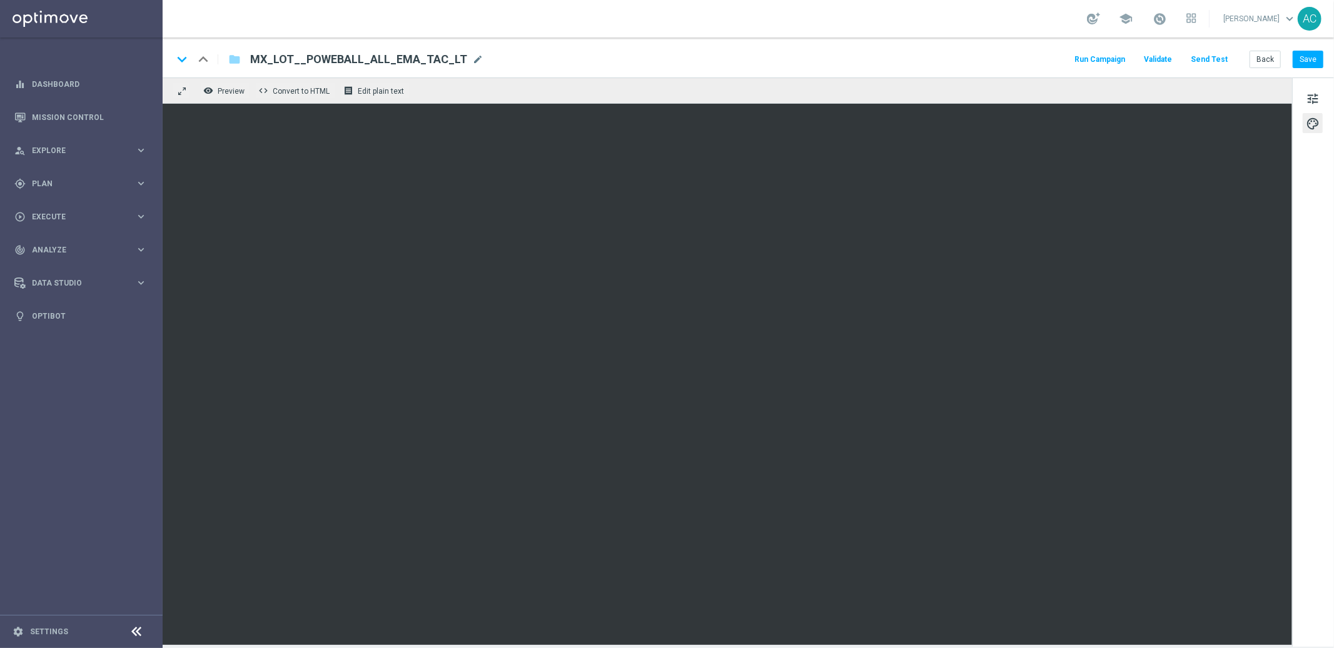
click at [241, 58] on div "MX_LOT__POWEBALL_ALL_EMA_TAC_LT MX_LOT__POWEBALL_ALL_EMA_TAC_LT mode_edit" at bounding box center [361, 59] width 243 height 16
click at [237, 58] on icon "folder" at bounding box center [234, 59] width 13 height 15
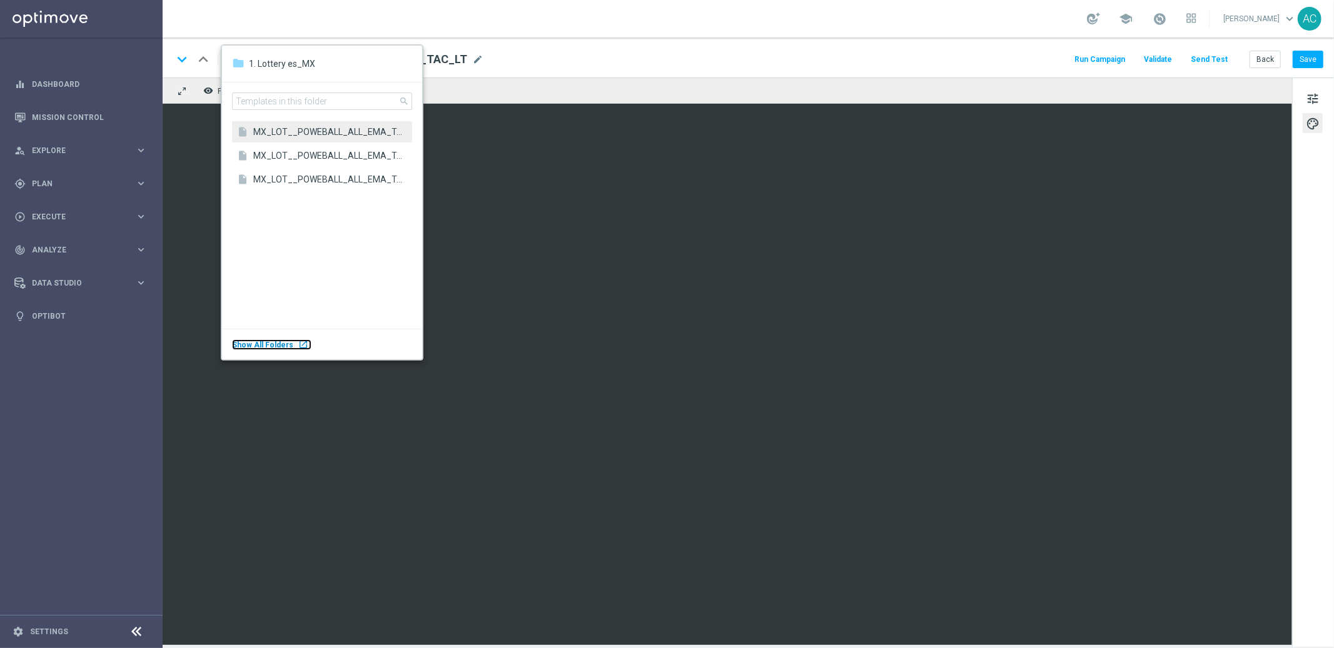
click at [298, 342] on div "launch" at bounding box center [303, 345] width 10 height 10
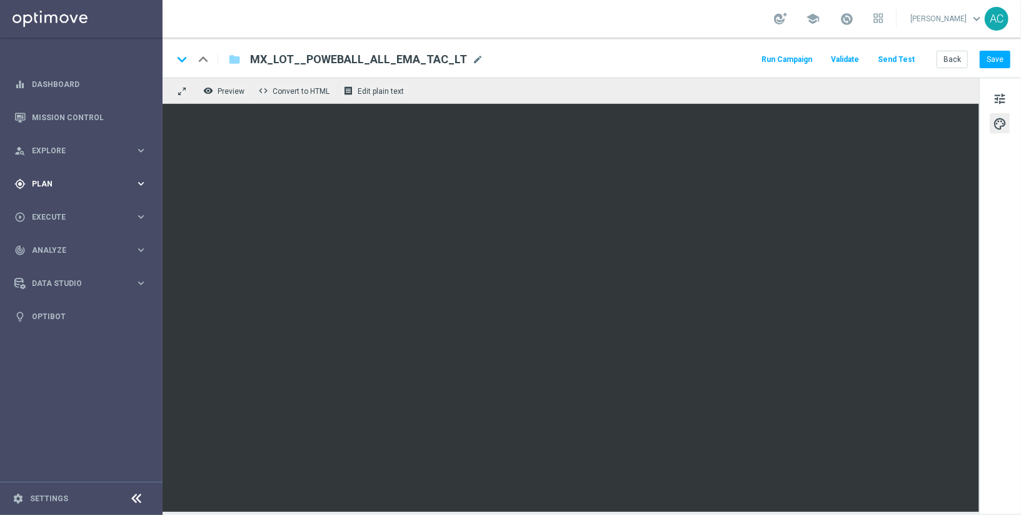
click at [71, 180] on span "Plan" at bounding box center [83, 184] width 103 height 8
click at [55, 208] on link "Target Groups" at bounding box center [82, 209] width 98 height 10
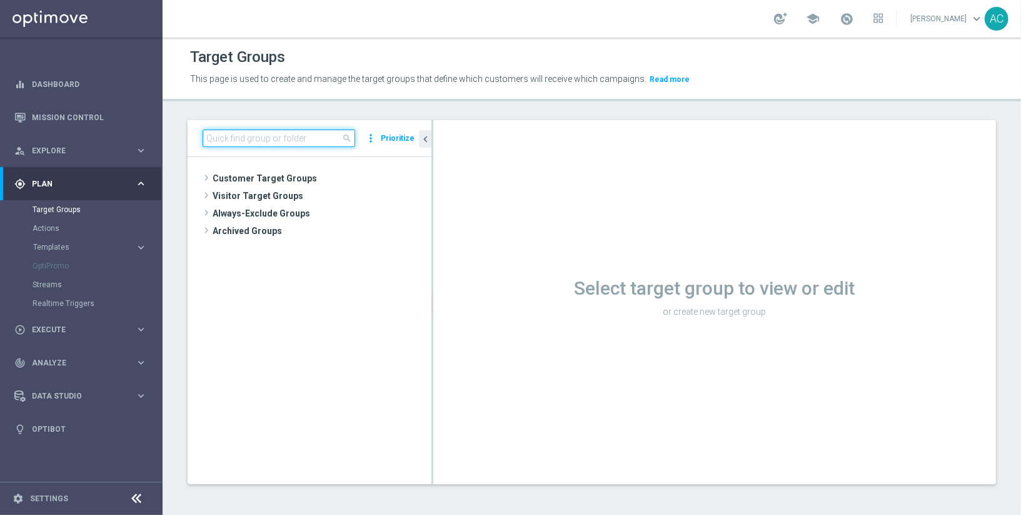
click at [231, 135] on input at bounding box center [279, 138] width 153 height 18
paste input "BR_LOT__HAS_CAS_ACCOUNT"
type input "BR_LOT__HAS_CAS_ACCOUNT"
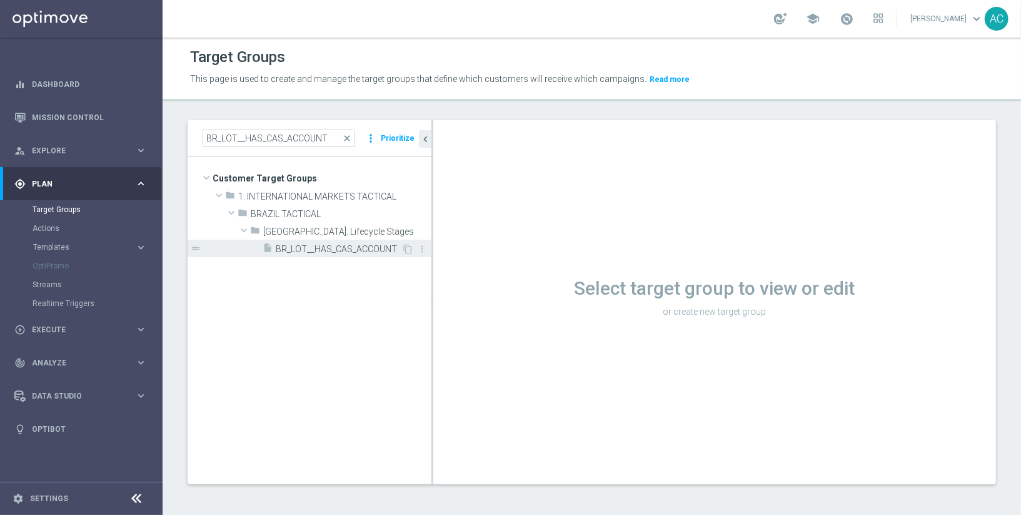
click at [370, 245] on span "BR_LOT__HAS_CAS_ACCOUNT" at bounding box center [339, 249] width 126 height 11
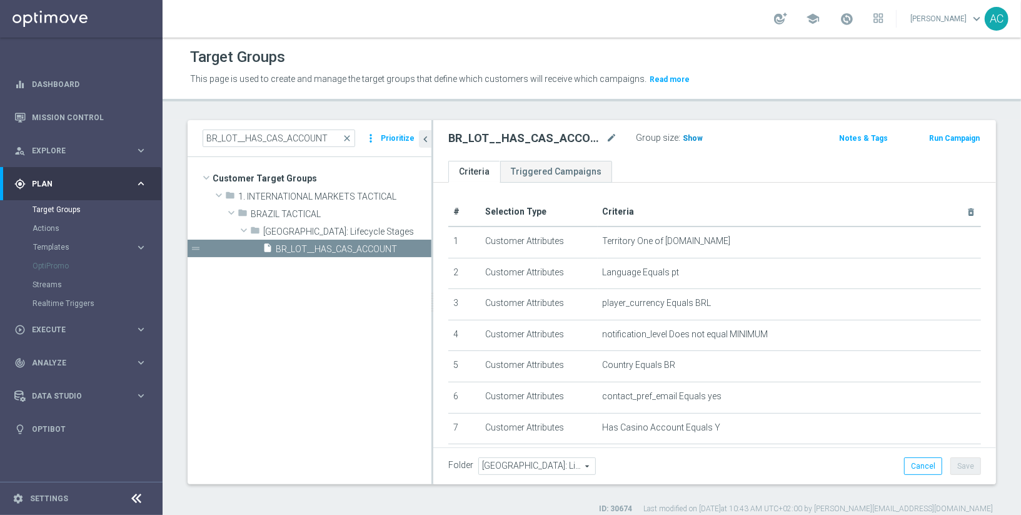
click at [683, 134] on span "Show" at bounding box center [693, 138] width 20 height 9
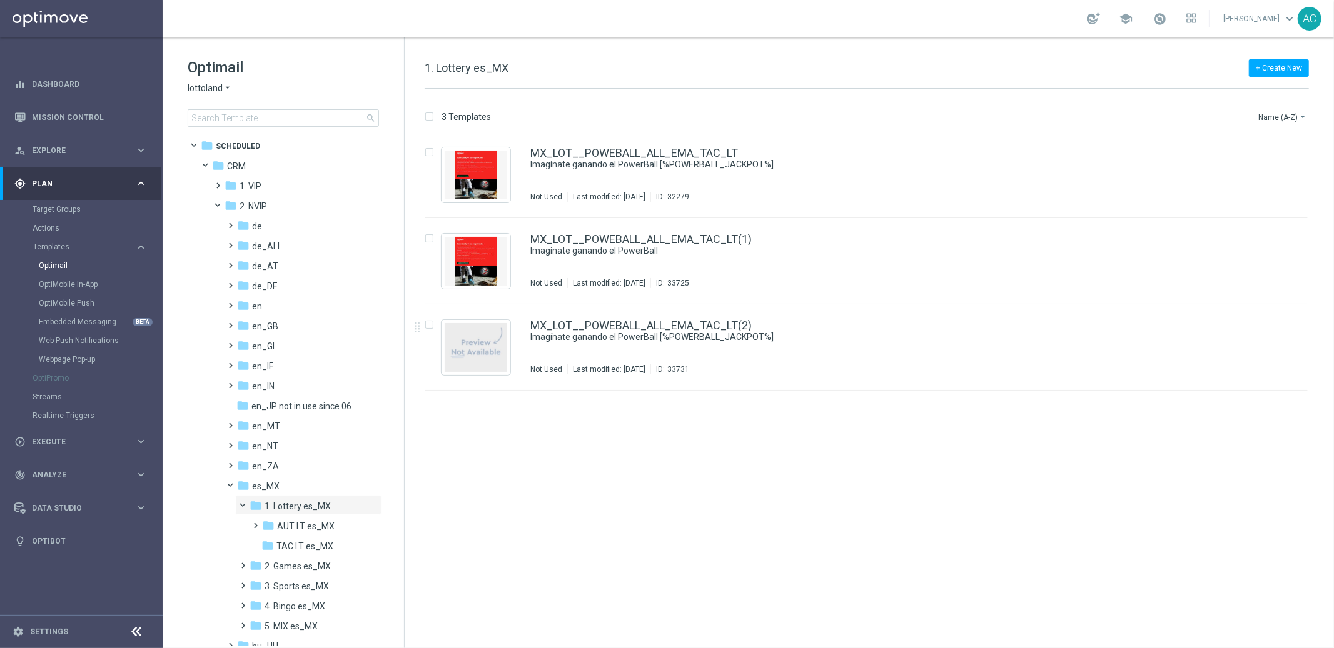
click at [748, 509] on div "insert_drive_file MX_LOT__POWEBALL_ALL_EMA_TAC_LT Imagínate ganando el PowerBal…" at bounding box center [871, 390] width 919 height 516
click at [977, 327] on div "MX_LOT__POWEBALL_ALL_EMA_TAC_LT(2)" at bounding box center [892, 325] width 725 height 11
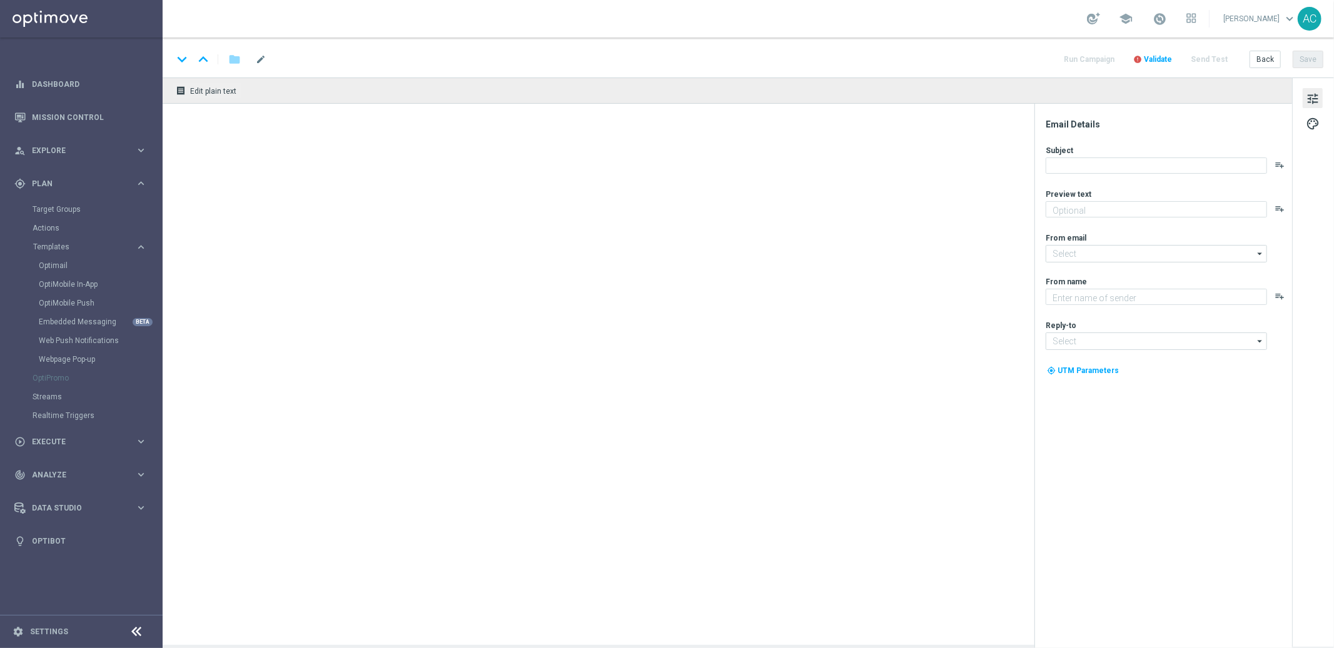
type textarea "Sueña a lo grande con el PowerBall"
type input "mail@crm.lottoland.com"
type textarea "Lottoland"
type input "consultas@lottoland.mx"
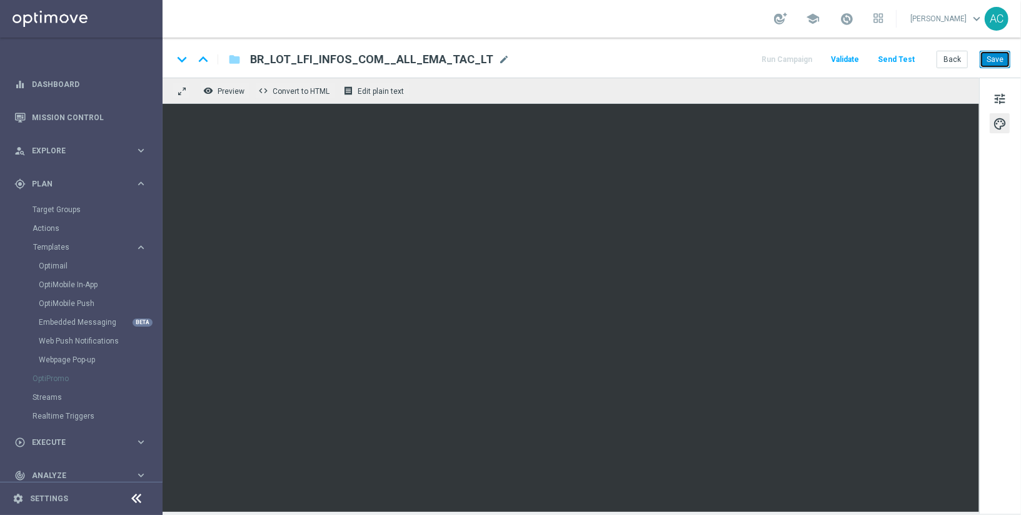
click at [995, 61] on button "Save" at bounding box center [995, 60] width 31 height 18
click at [987, 52] on button "Save" at bounding box center [995, 60] width 31 height 18
